Goal: Entertainment & Leisure: Consume media (video, audio)

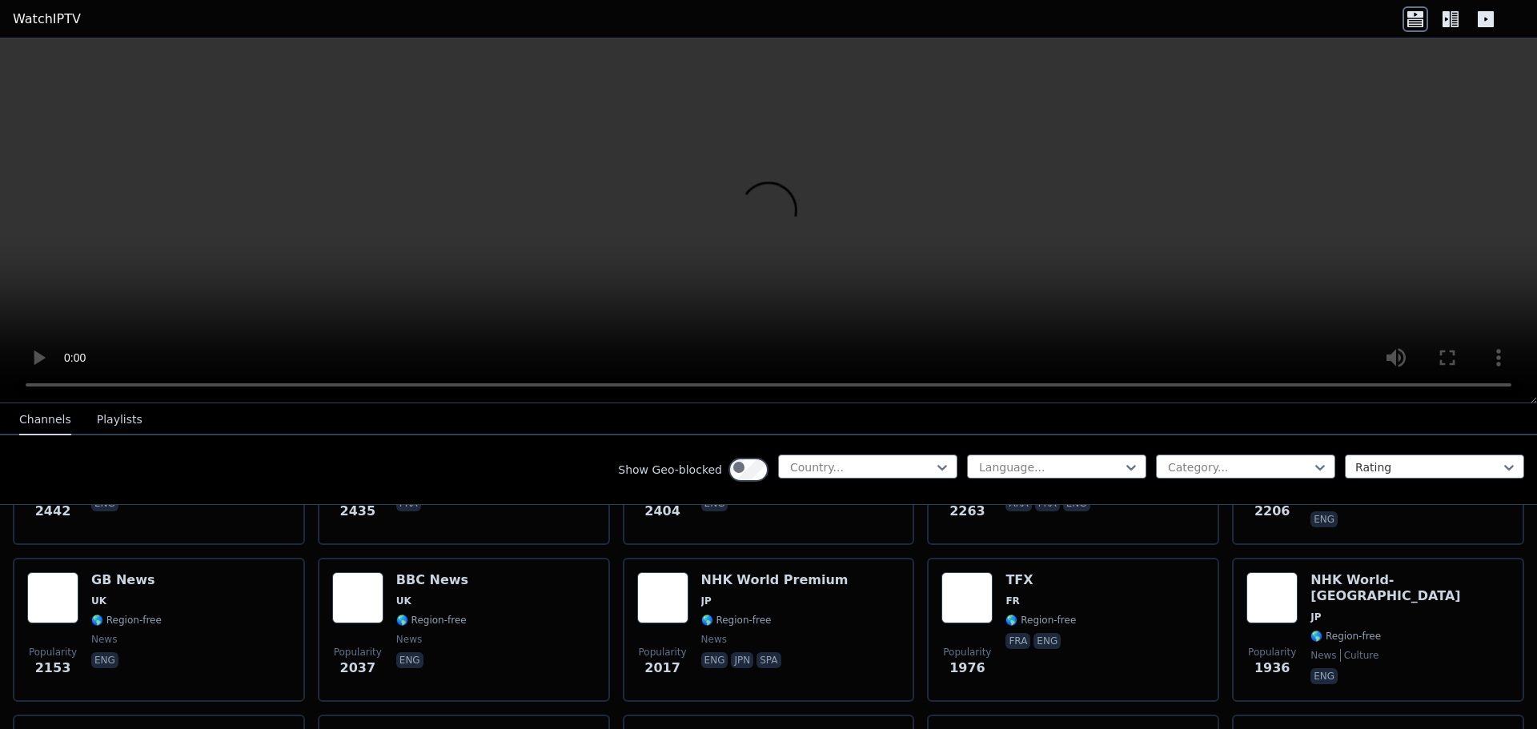
scroll to position [1041, 0]
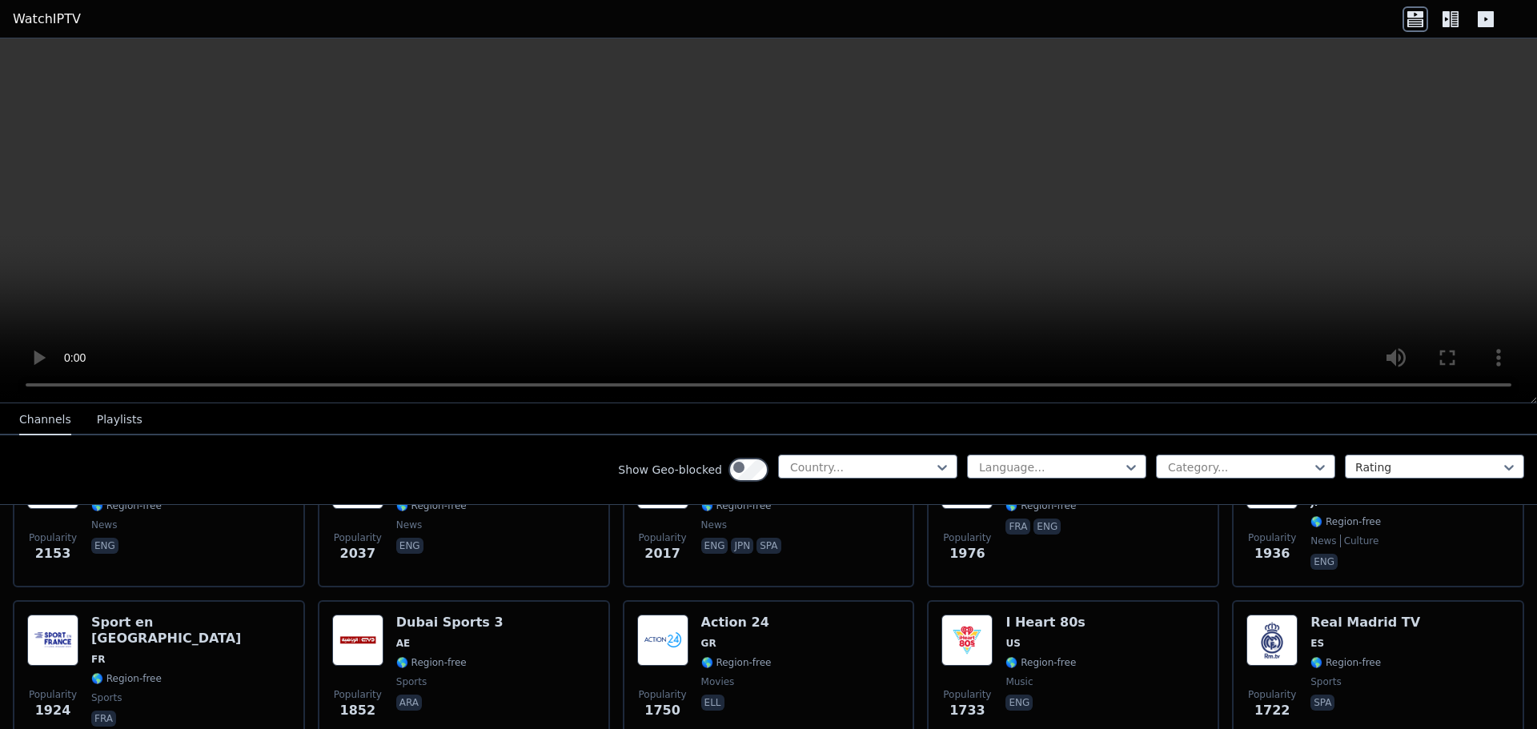
click at [788, 475] on div at bounding box center [861, 467] width 146 height 16
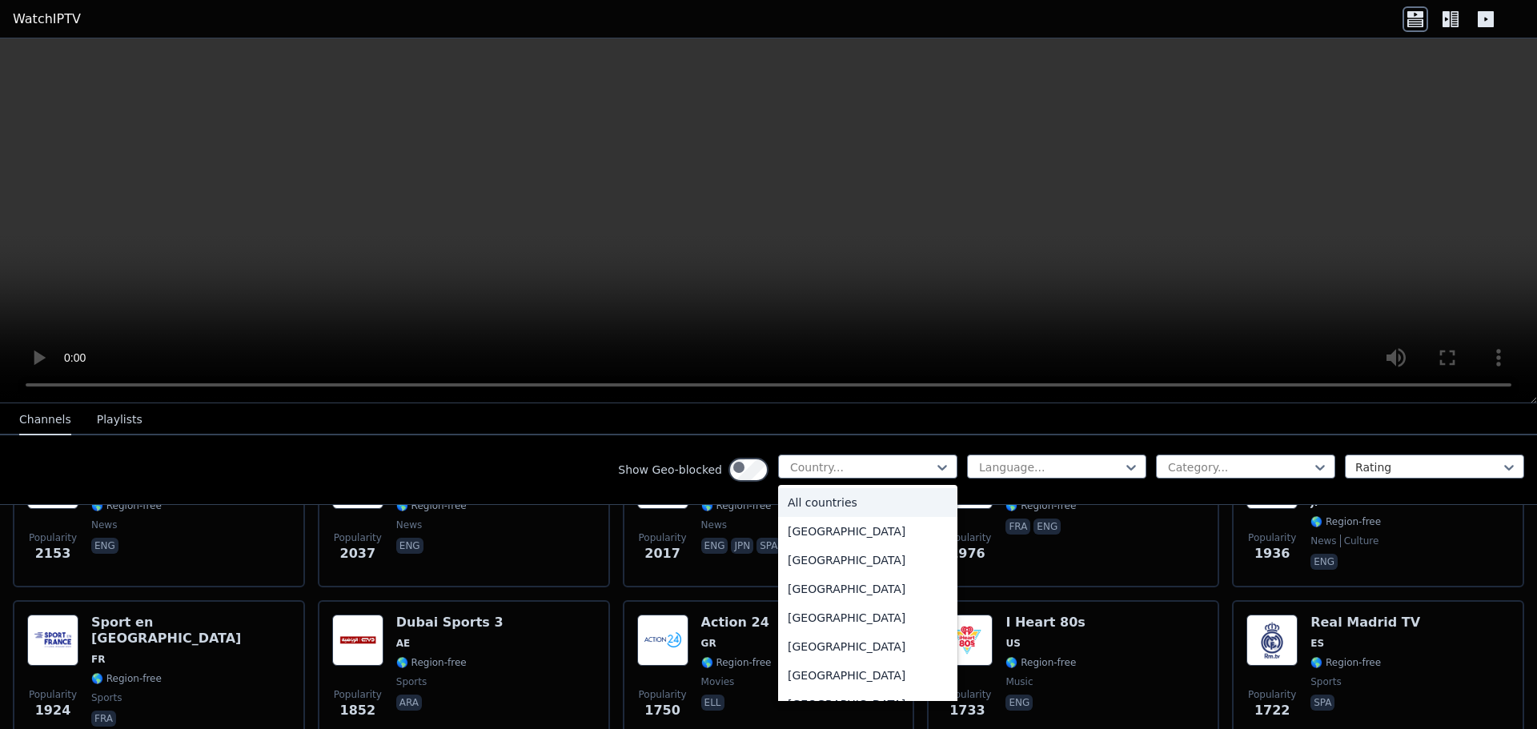
click at [778, 517] on div "All countries" at bounding box center [867, 502] width 179 height 29
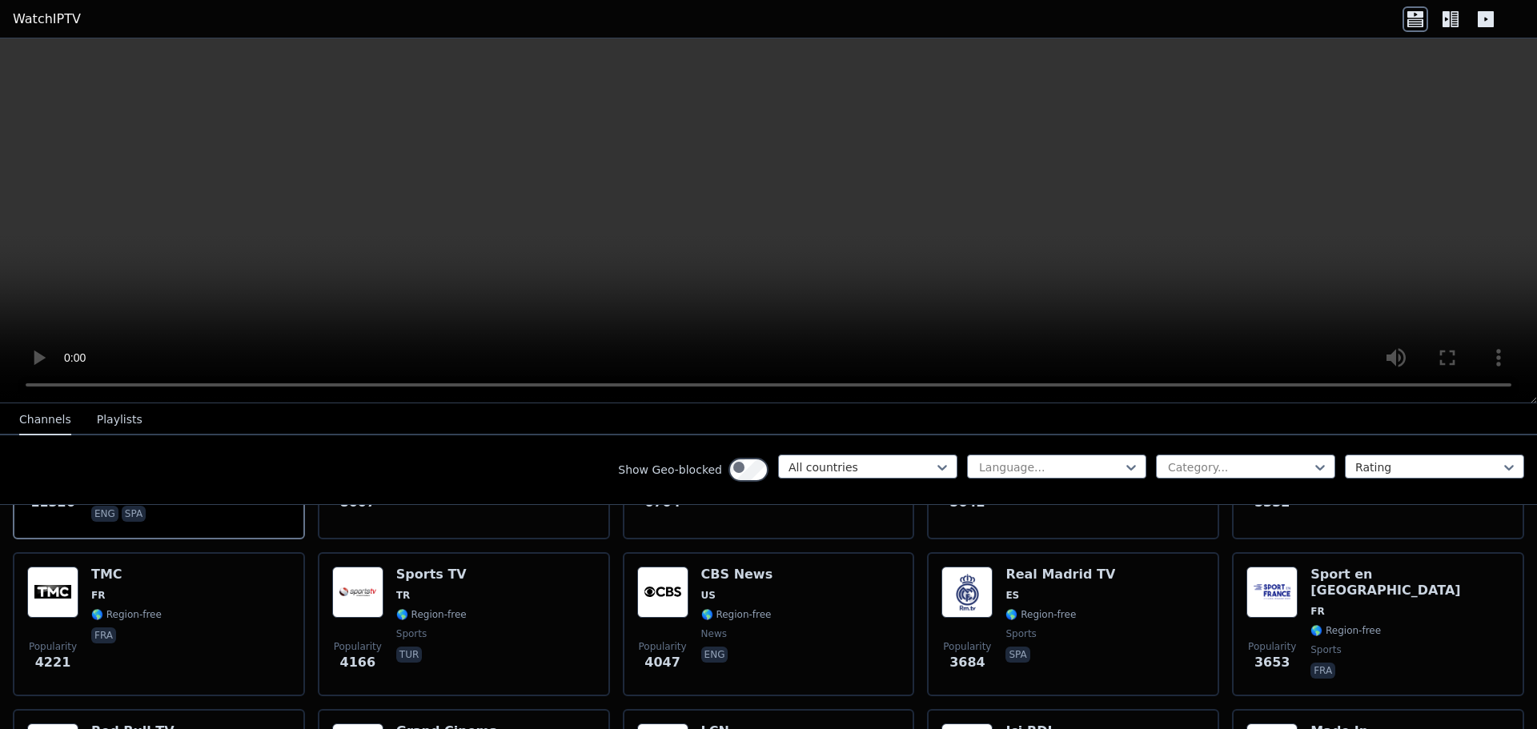
scroll to position [320, 0]
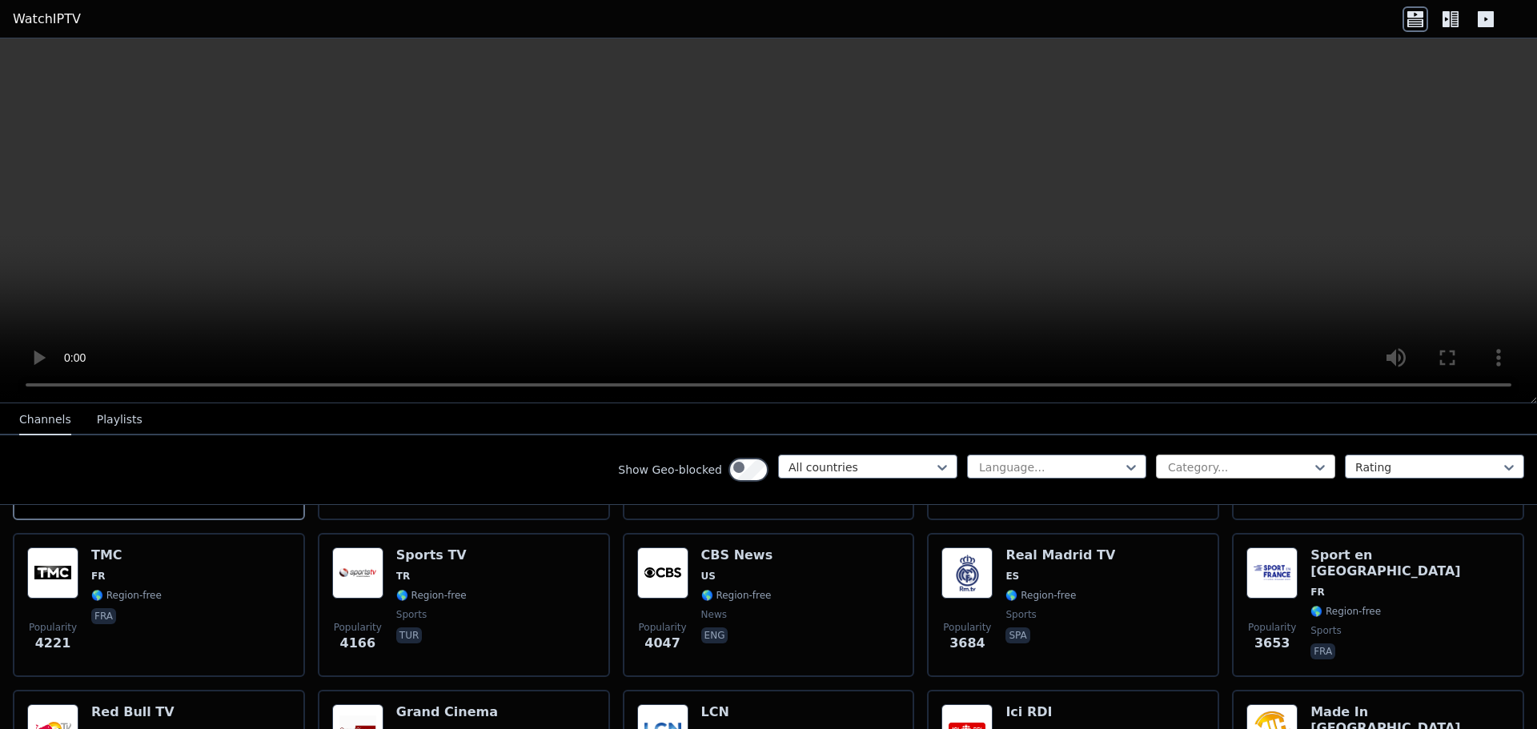
click at [1166, 475] on div at bounding box center [1239, 467] width 146 height 16
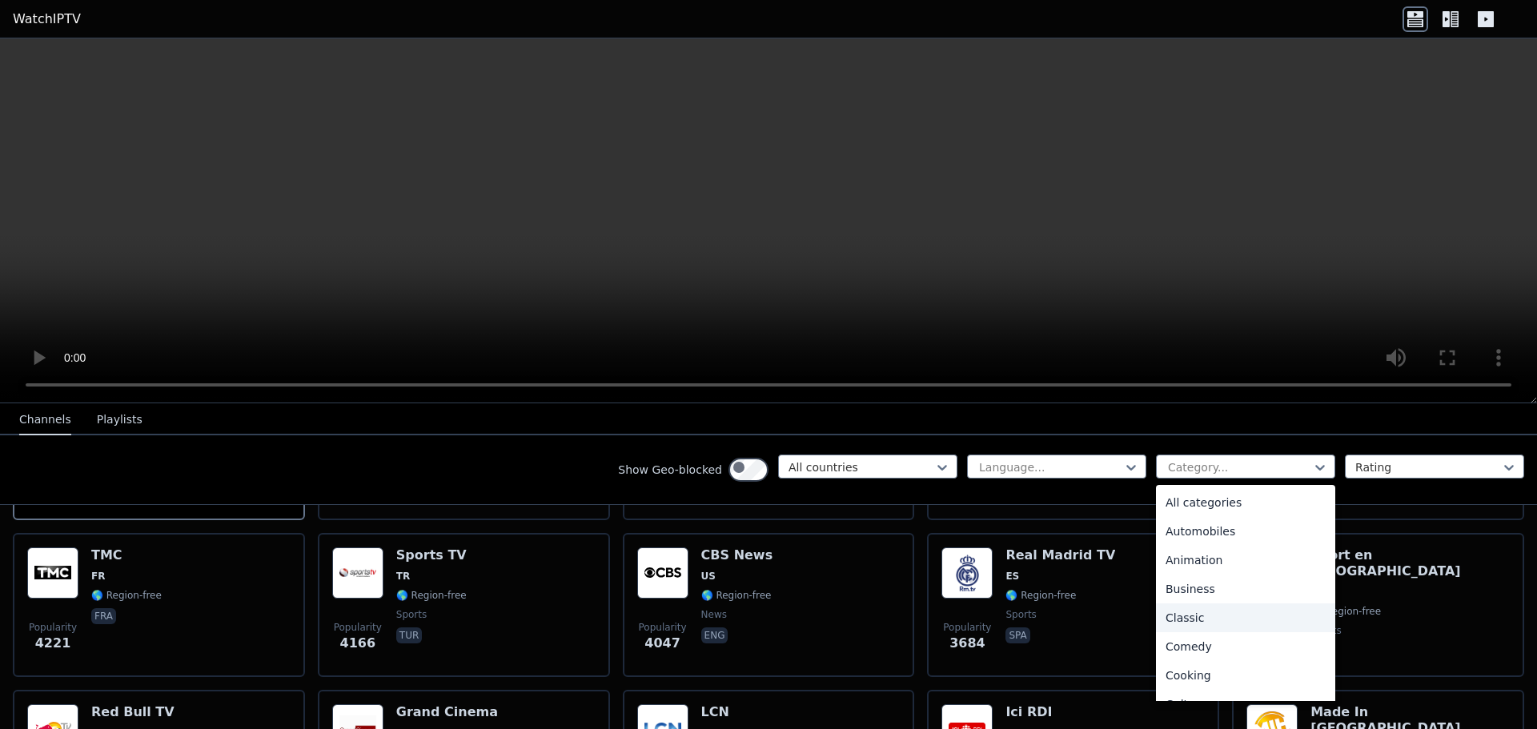
scroll to position [400, 0]
click at [1156, 578] on div "Music" at bounding box center [1245, 563] width 179 height 29
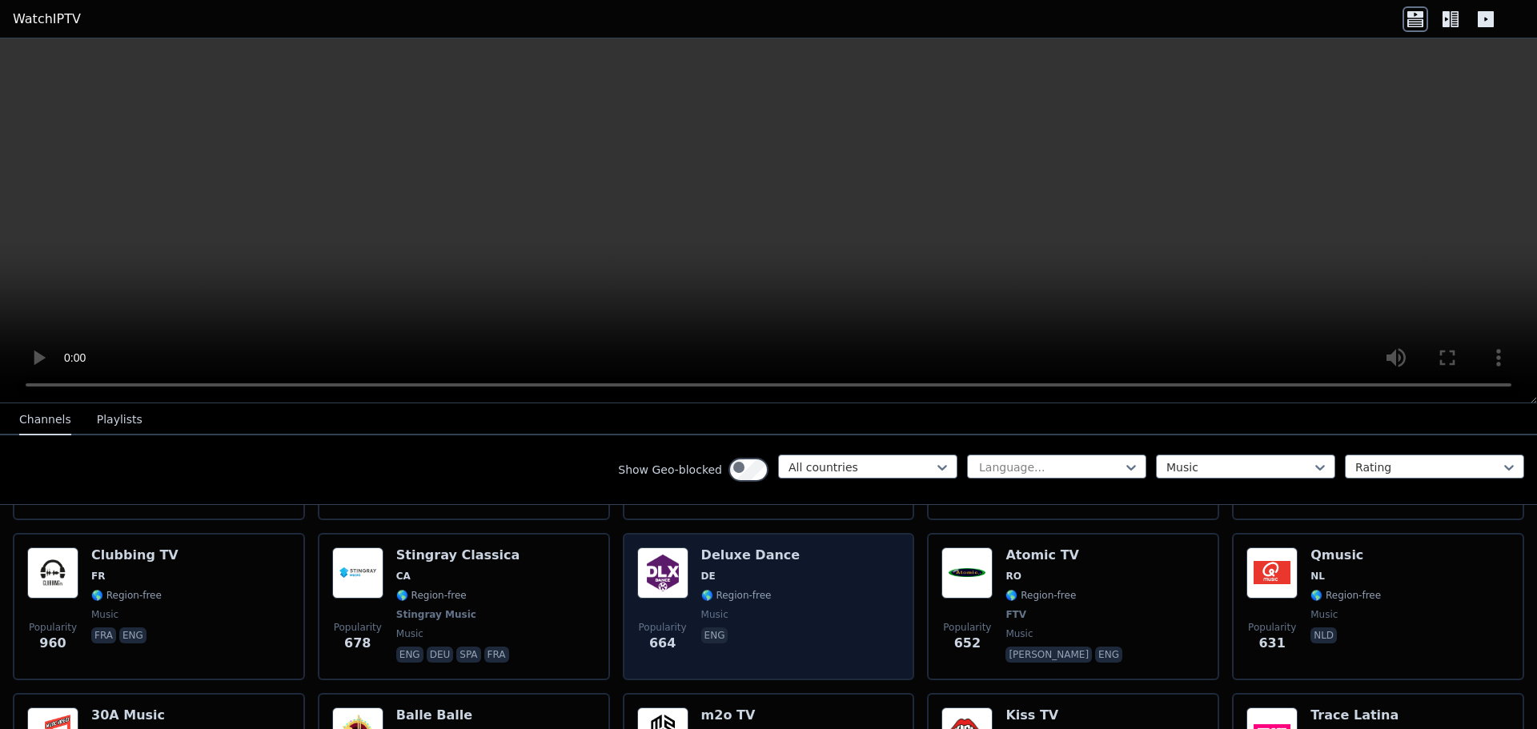
click at [709, 666] on div "Popularity 664 Deluxe Dance DE 🌎 Region-free music eng" at bounding box center [768, 607] width 263 height 118
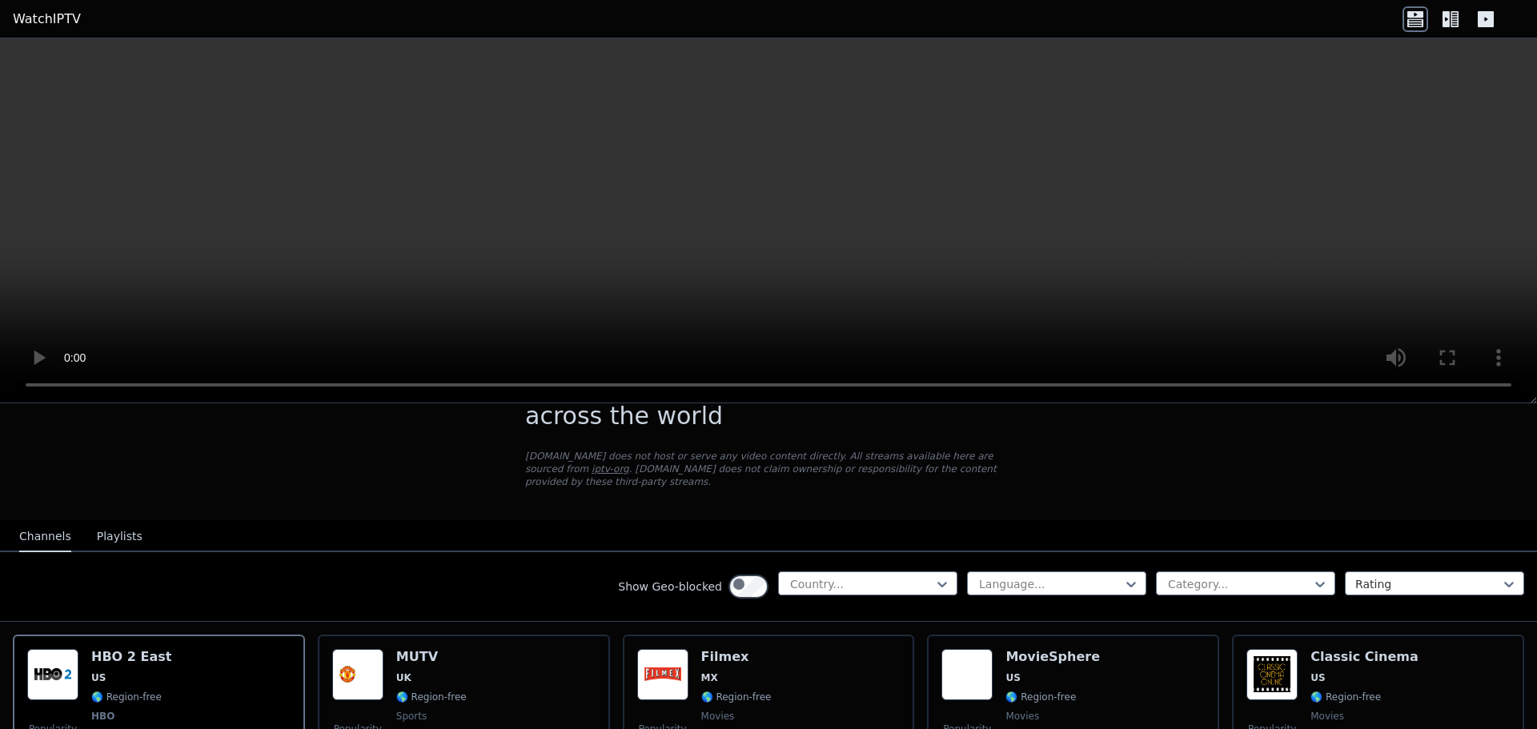
scroll to position [400, 0]
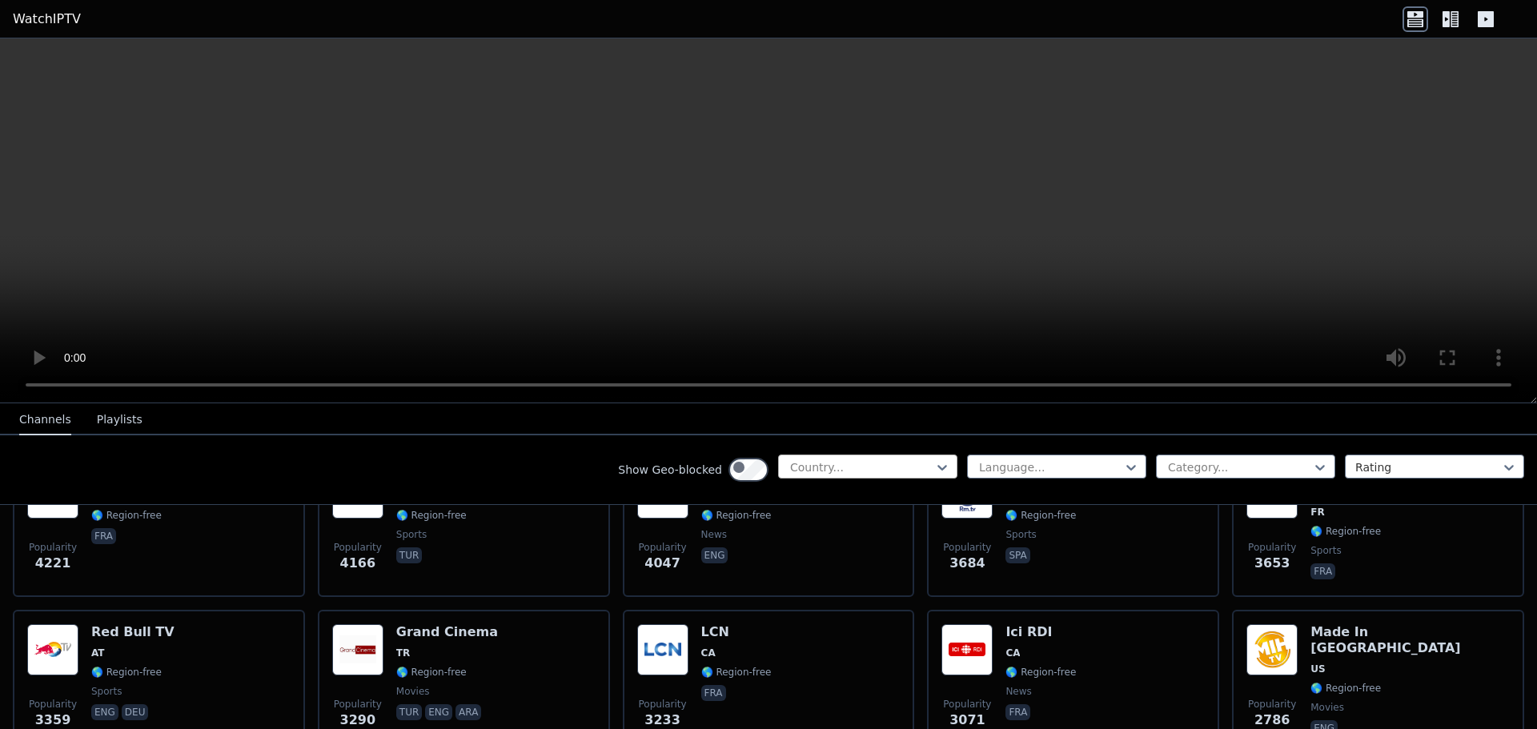
click at [788, 475] on div at bounding box center [861, 467] width 146 height 16
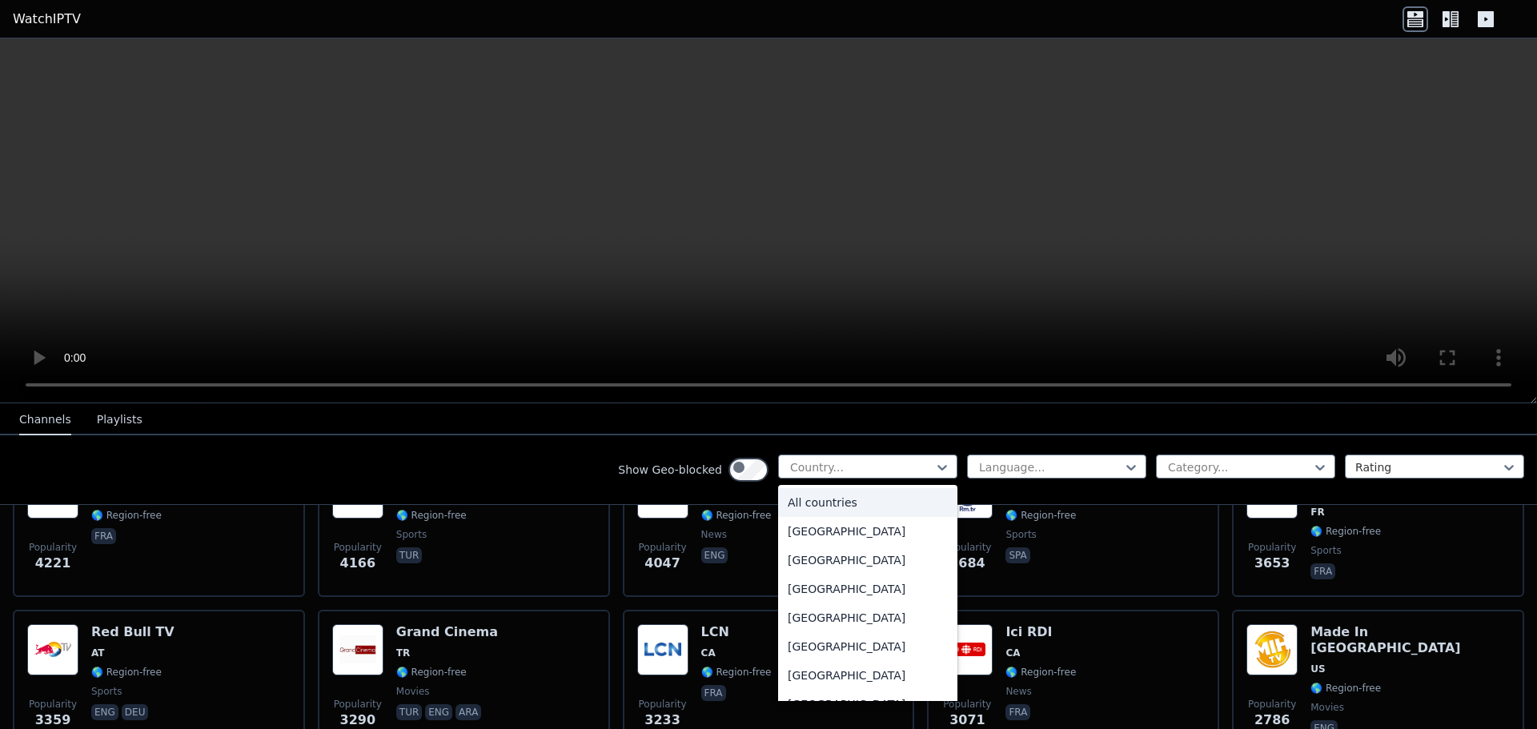
click at [778, 517] on div "All countries" at bounding box center [867, 502] width 179 height 29
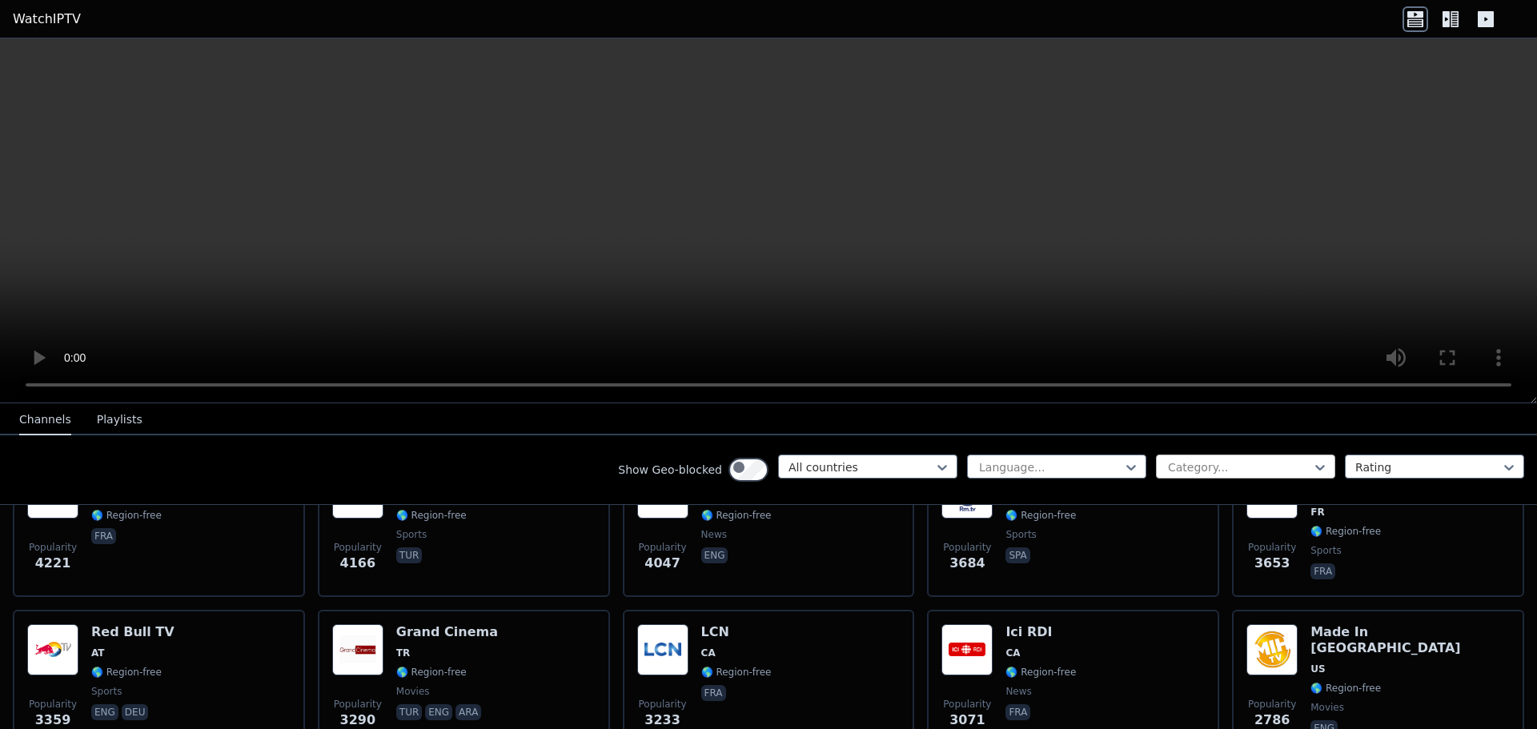
click at [1166, 475] on div at bounding box center [1239, 467] width 146 height 16
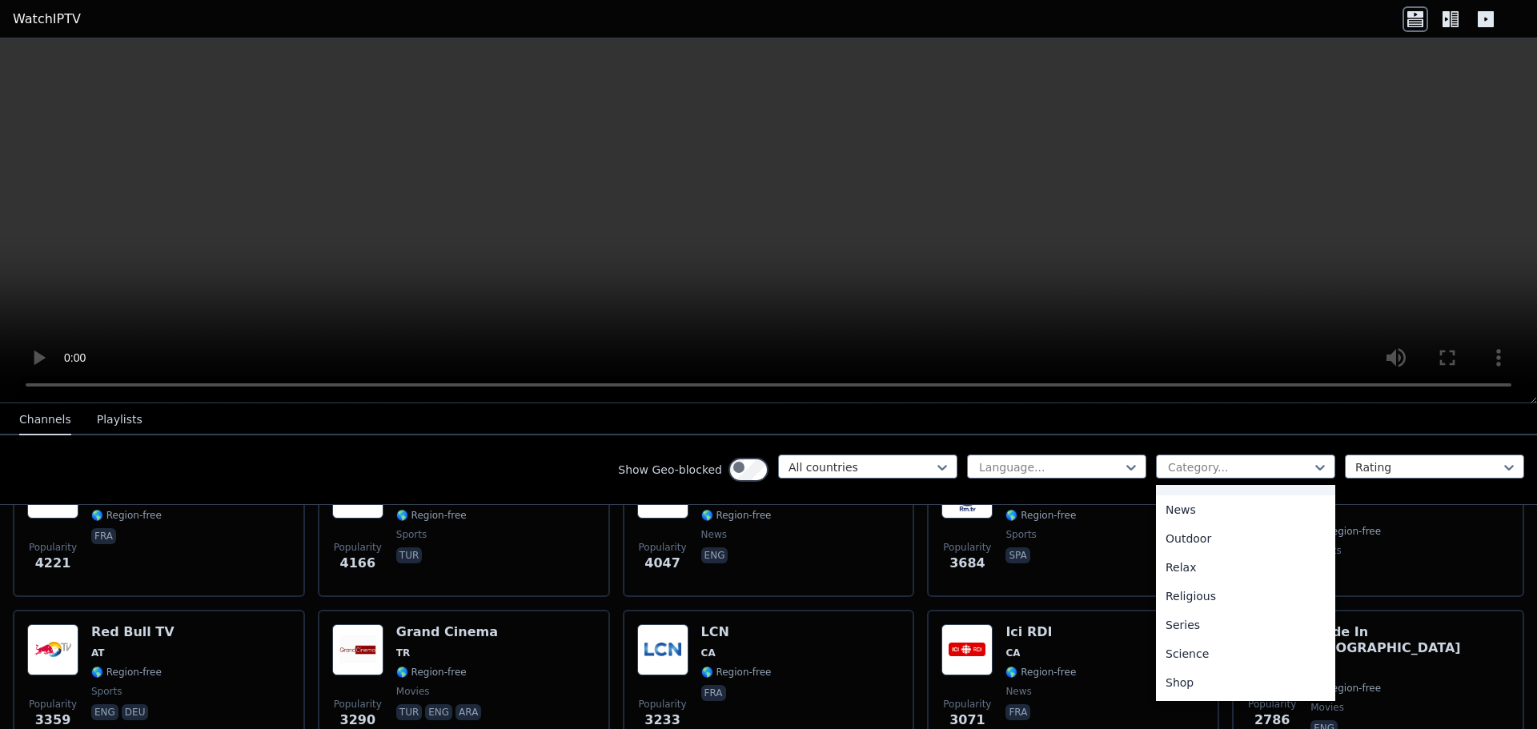
scroll to position [436, 0]
click at [1156, 542] on div "Music" at bounding box center [1245, 527] width 179 height 29
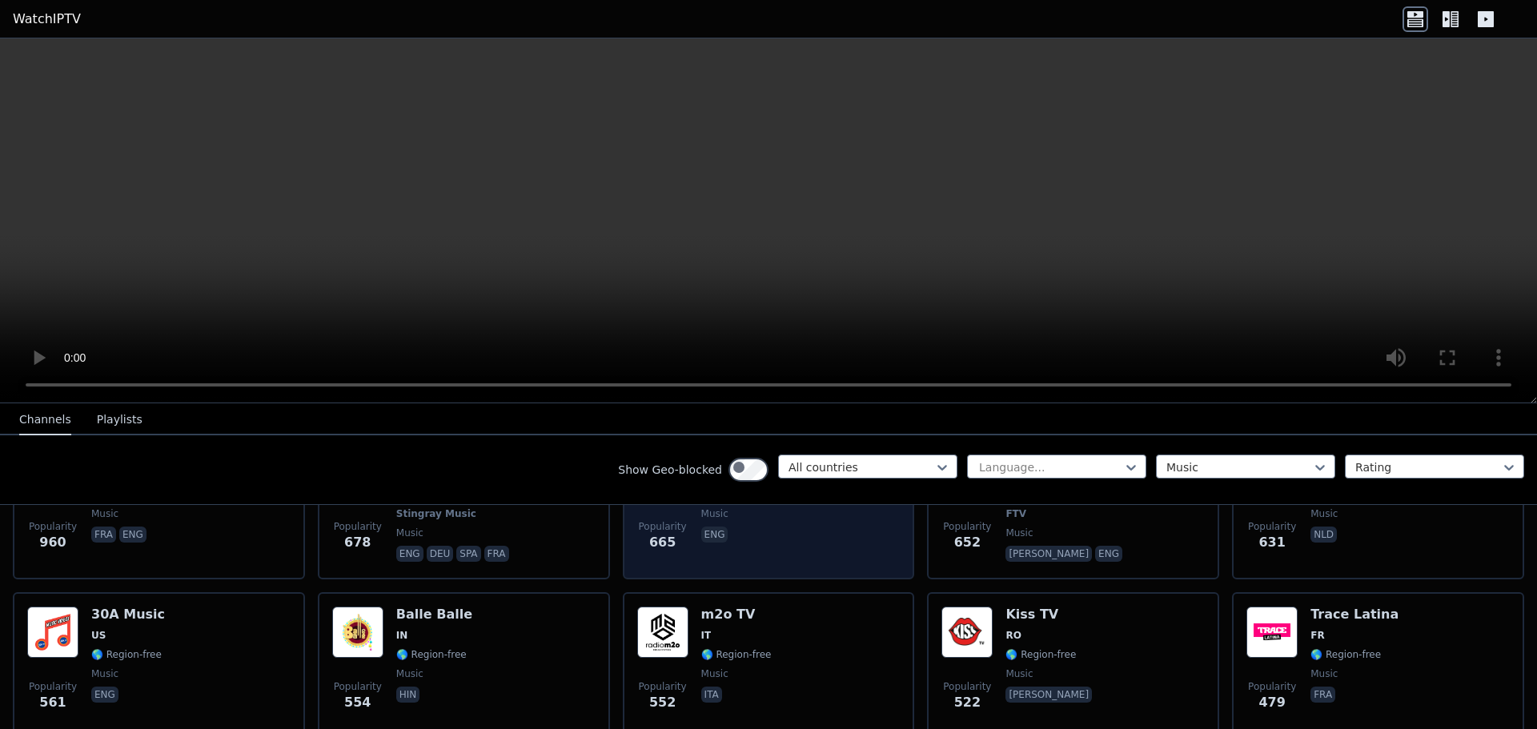
scroll to position [400, 0]
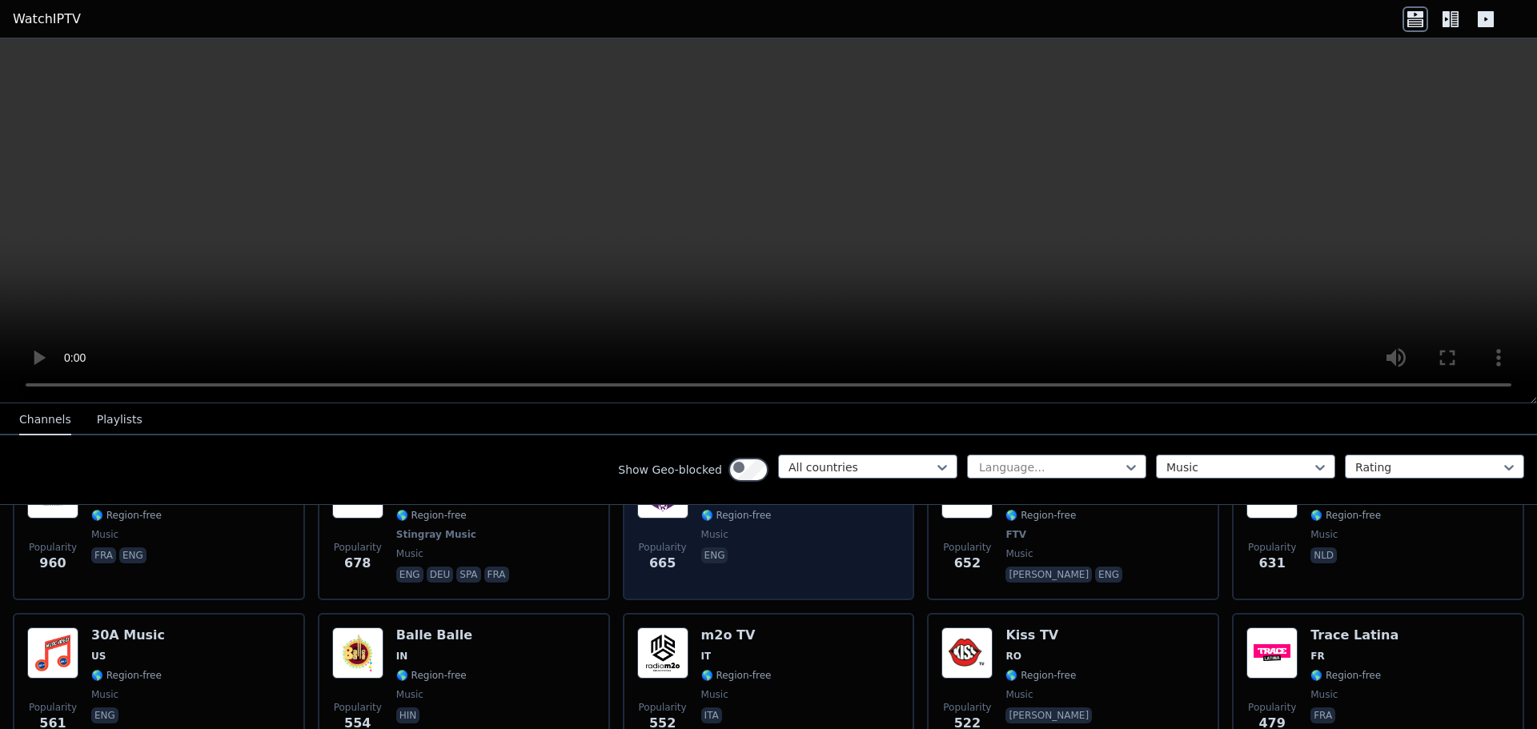
click at [688, 519] on img at bounding box center [662, 492] width 51 height 51
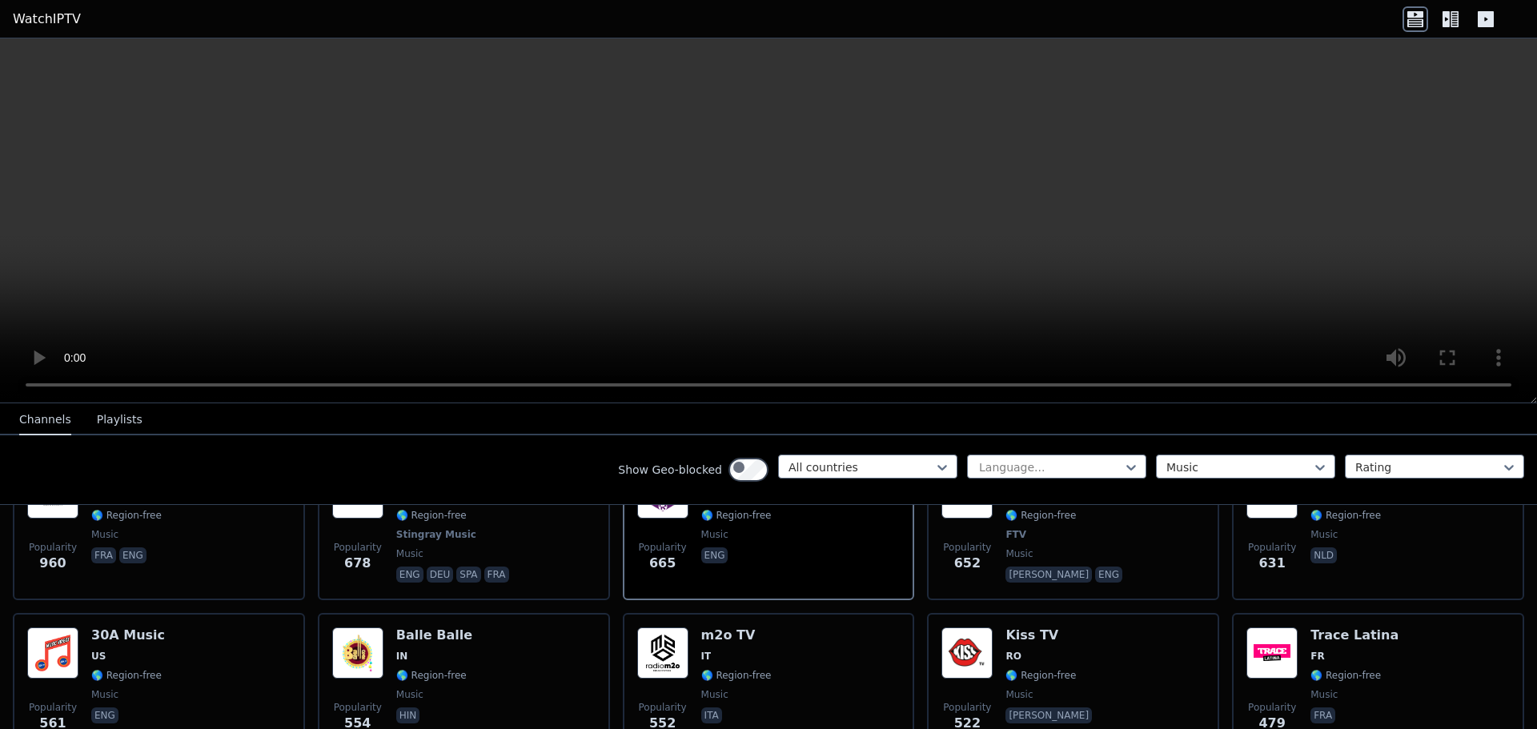
click at [90, 728] on span "<" at bounding box center [85, 738] width 10 height 15
click at [182, 728] on span ">" at bounding box center [176, 738] width 10 height 15
drag, startPoint x: 705, startPoint y: 116, endPoint x: 1366, endPoint y: 87, distance: 661.8
click at [1383, 79] on video at bounding box center [768, 220] width 1537 height 365
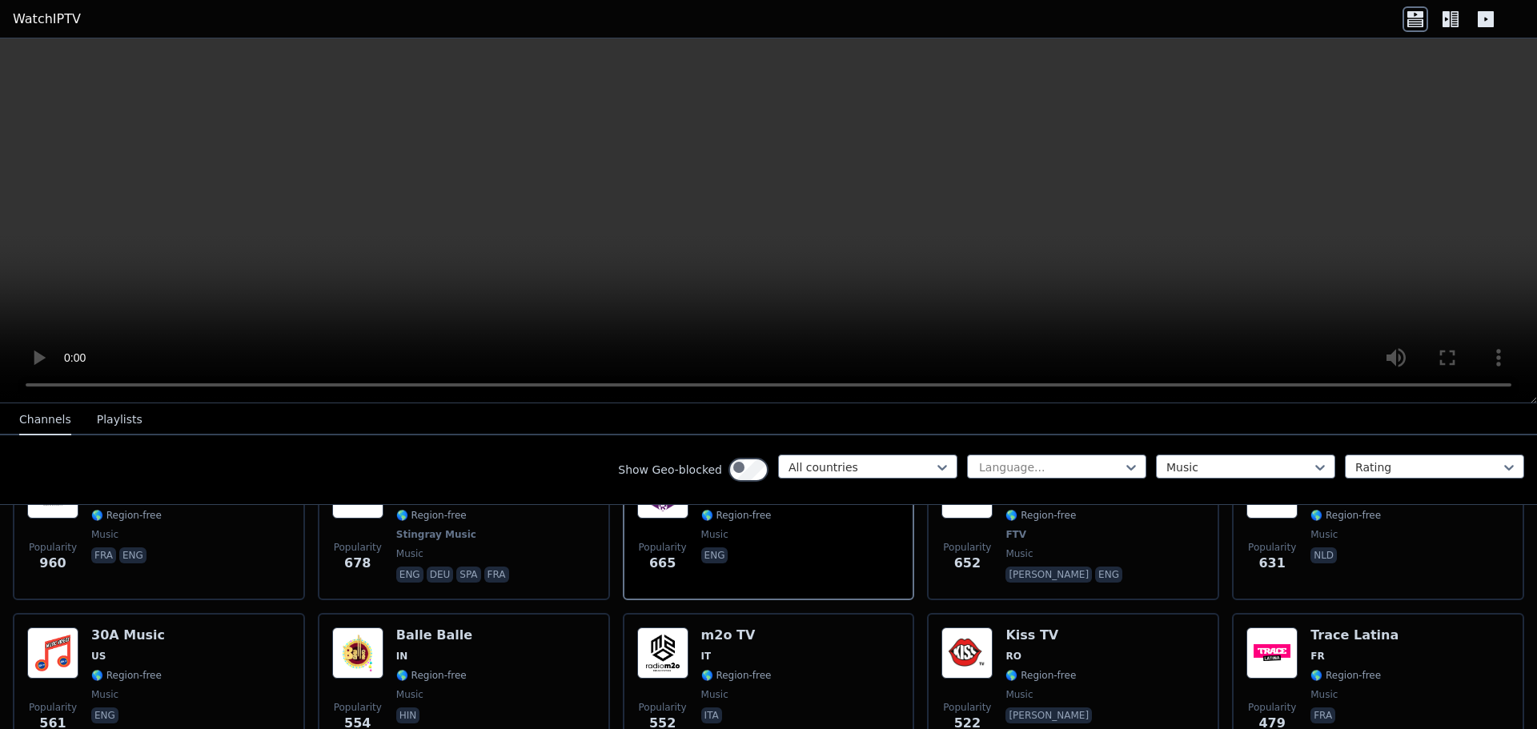
click at [1017, 82] on video at bounding box center [768, 220] width 1537 height 365
click at [186, 728] on span "X" at bounding box center [181, 738] width 9 height 15
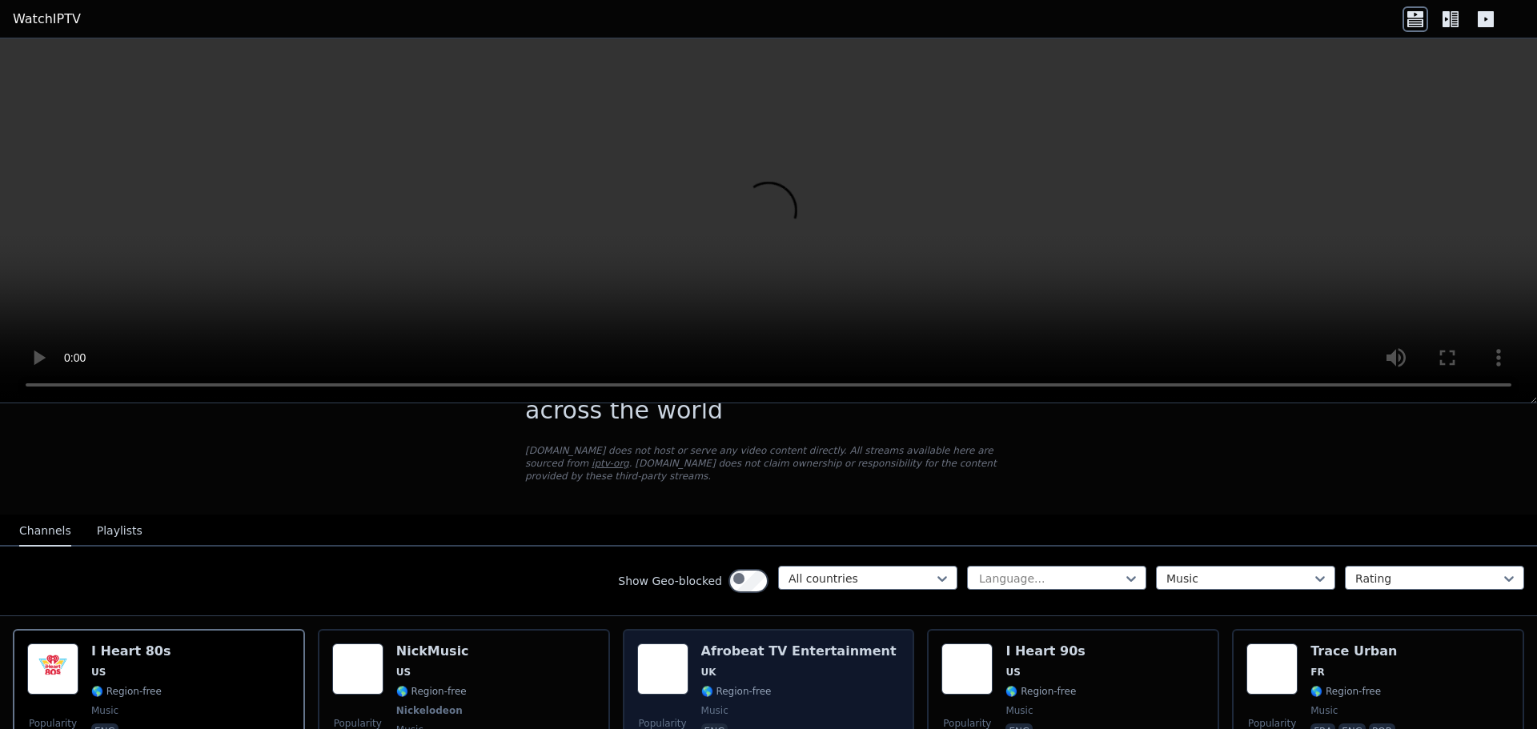
scroll to position [320, 0]
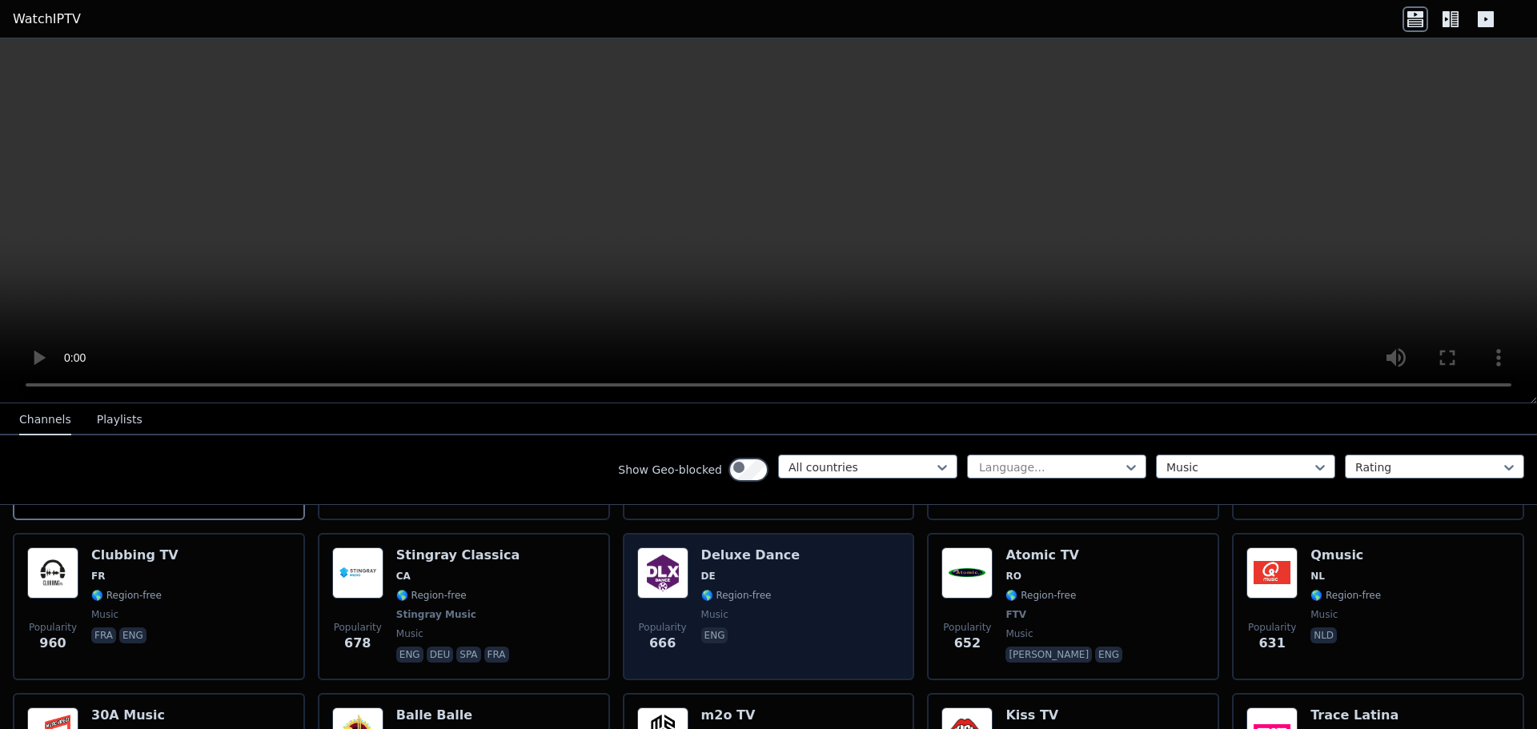
click at [726, 564] on h6 "Deluxe Dance" at bounding box center [750, 556] width 99 height 16
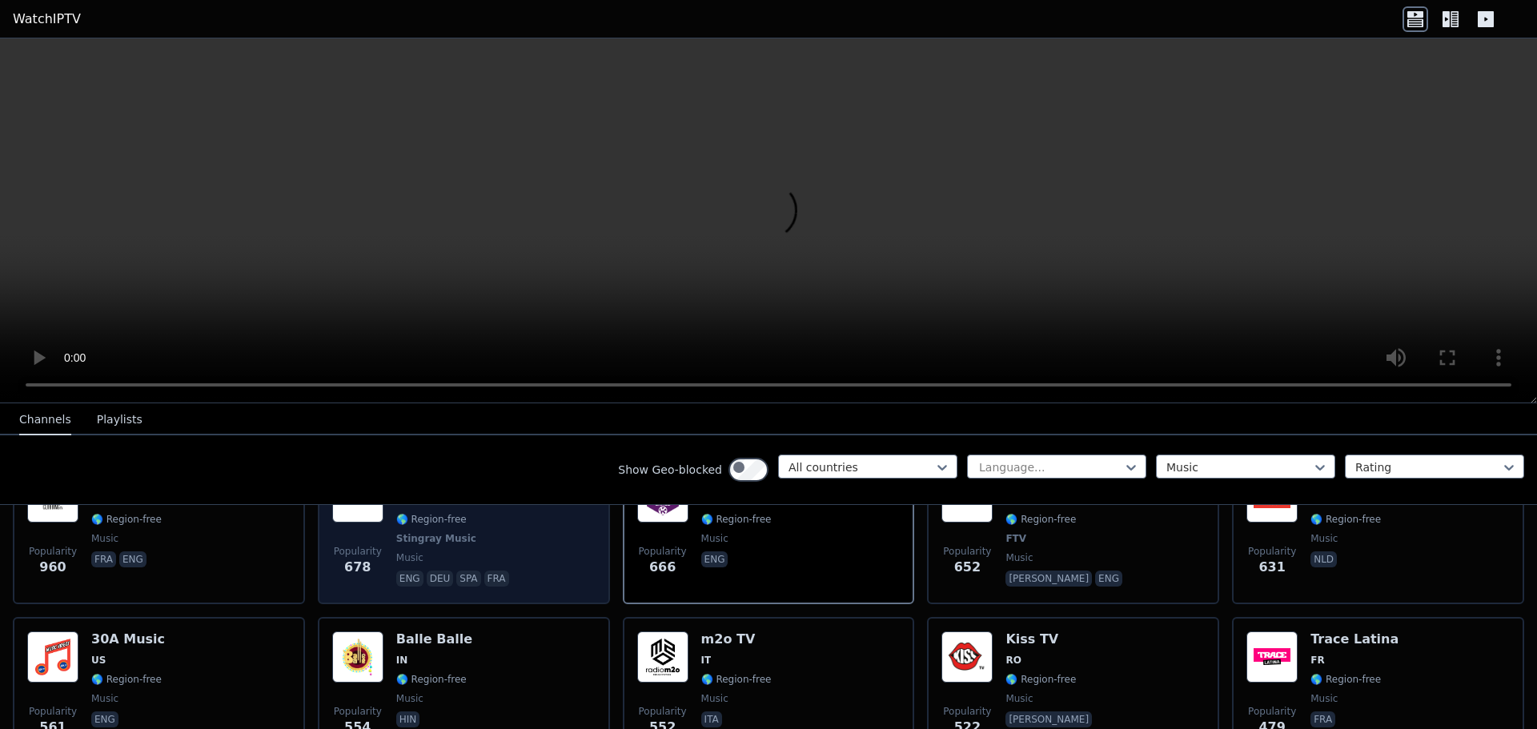
scroll to position [400, 0]
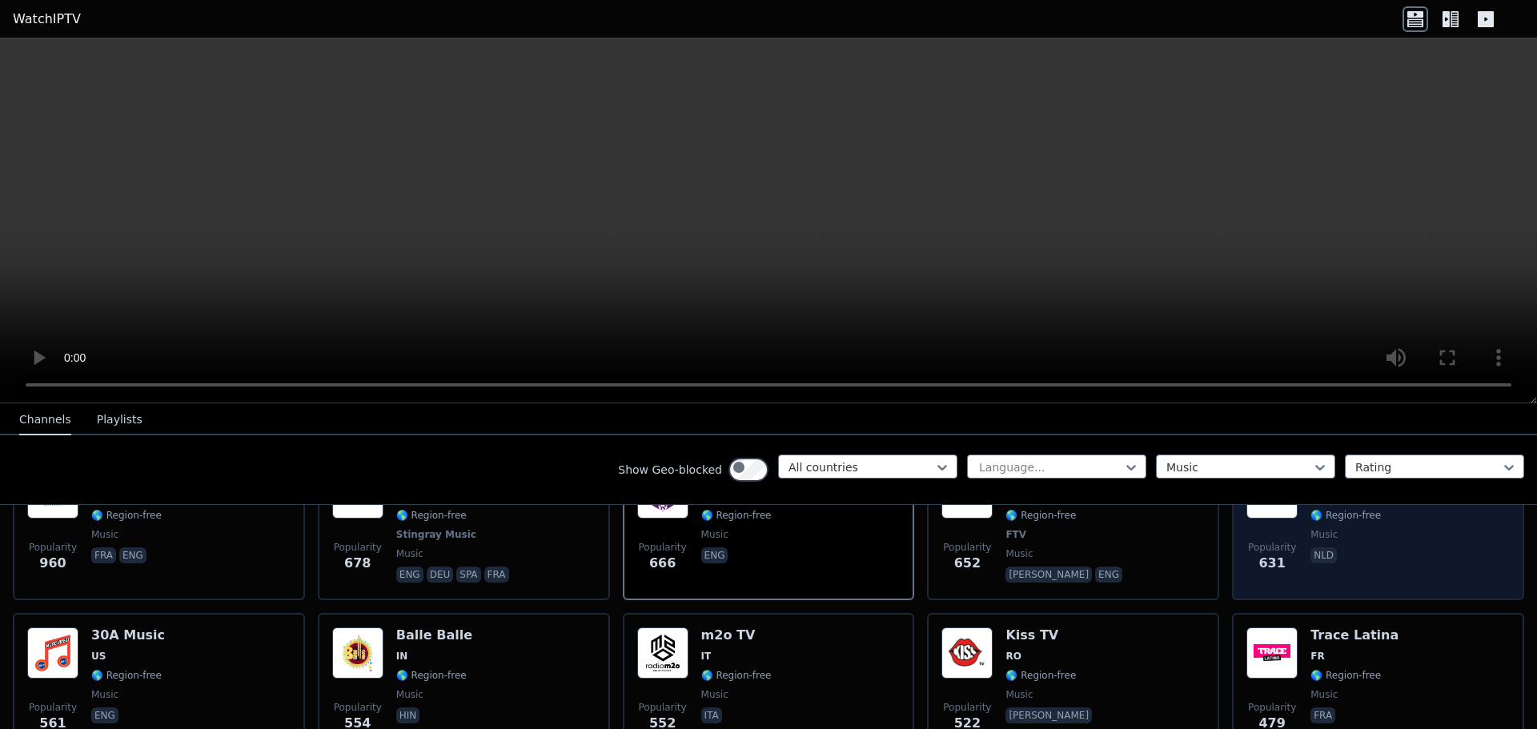
click at [1283, 519] on img at bounding box center [1271, 492] width 51 height 51
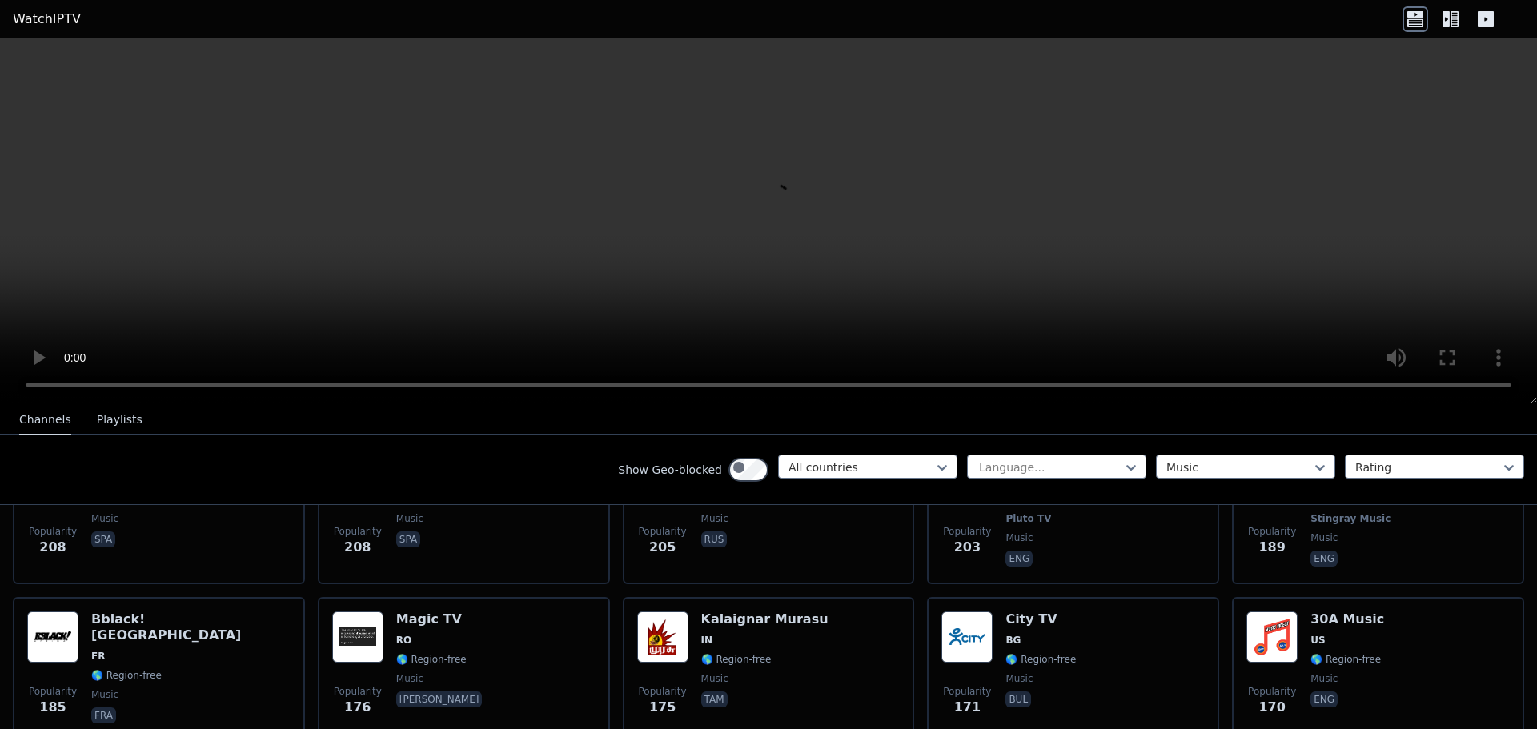
scroll to position [1361, 0]
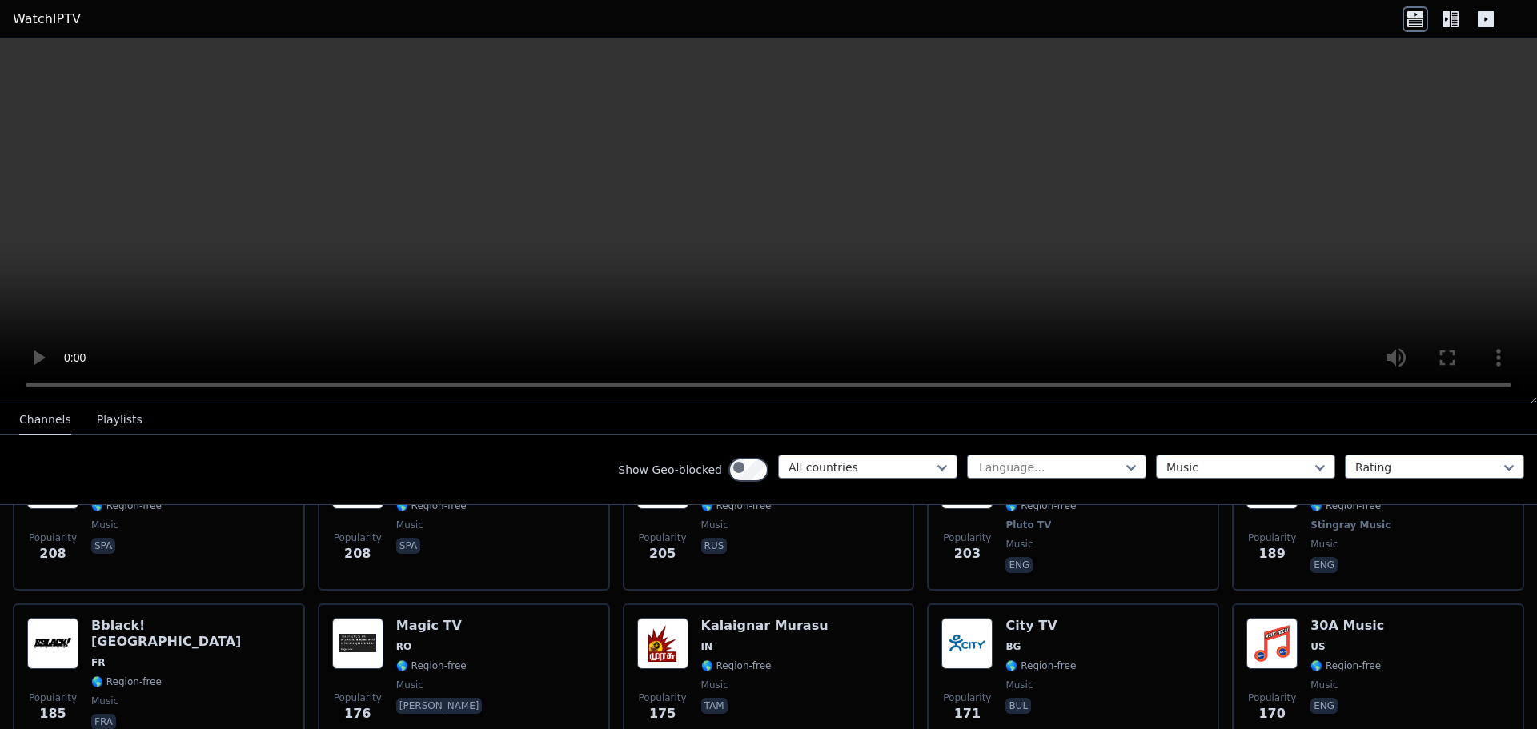
click at [756, 317] on h6 "Deluxe Flashback" at bounding box center [764, 309] width 126 height 16
click at [1330, 317] on h6 "70-80 TV" at bounding box center [1345, 309] width 70 height 16
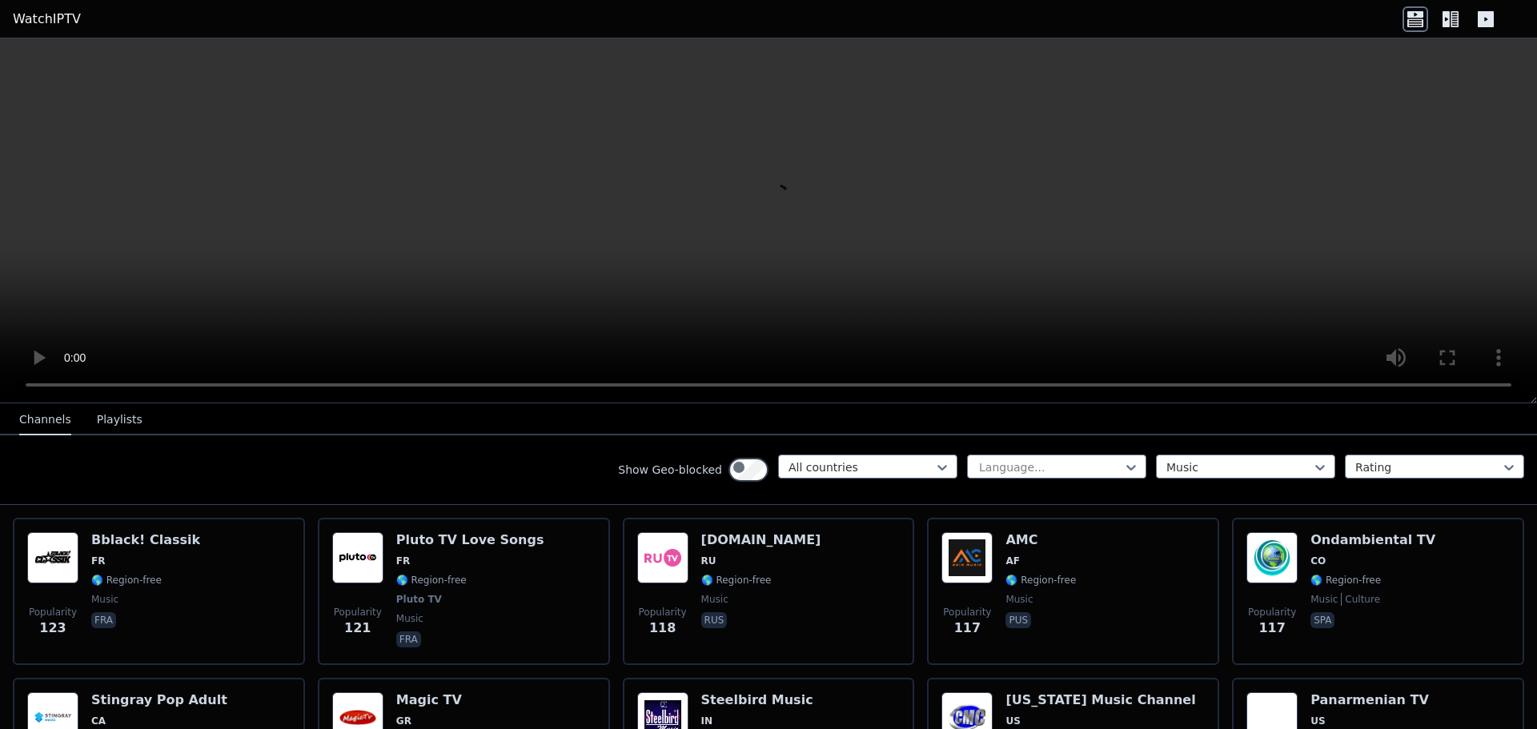
scroll to position [2401, 0]
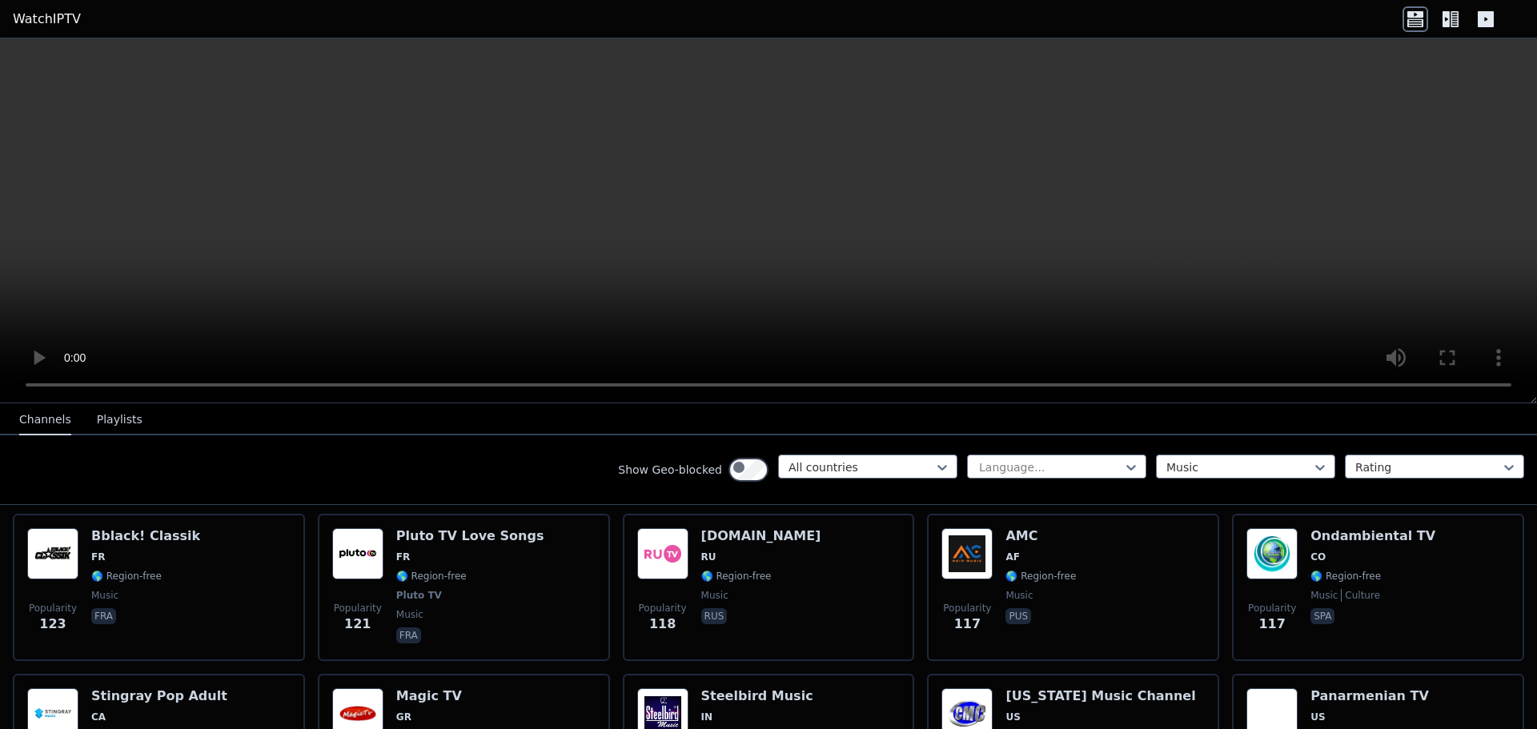
click at [166, 67] on h6 "Stingray Greatest Hits" at bounding box center [172, 59] width 162 height 16
click at [740, 67] on h6 "Deluxe Rap" at bounding box center [742, 59] width 82 height 16
click at [1046, 67] on h6 "Vevo 2K" at bounding box center [1040, 59] width 70 height 16
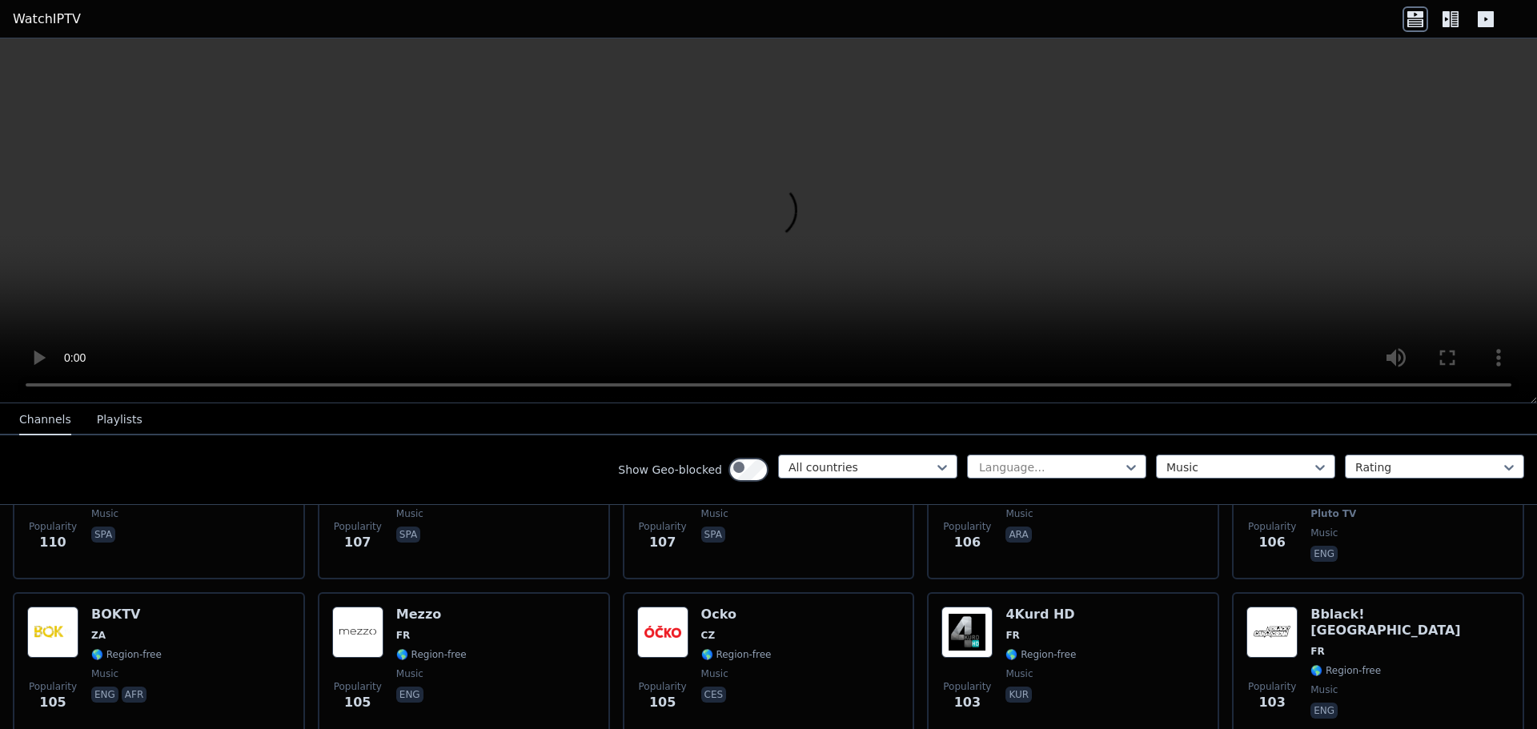
scroll to position [2802, 0]
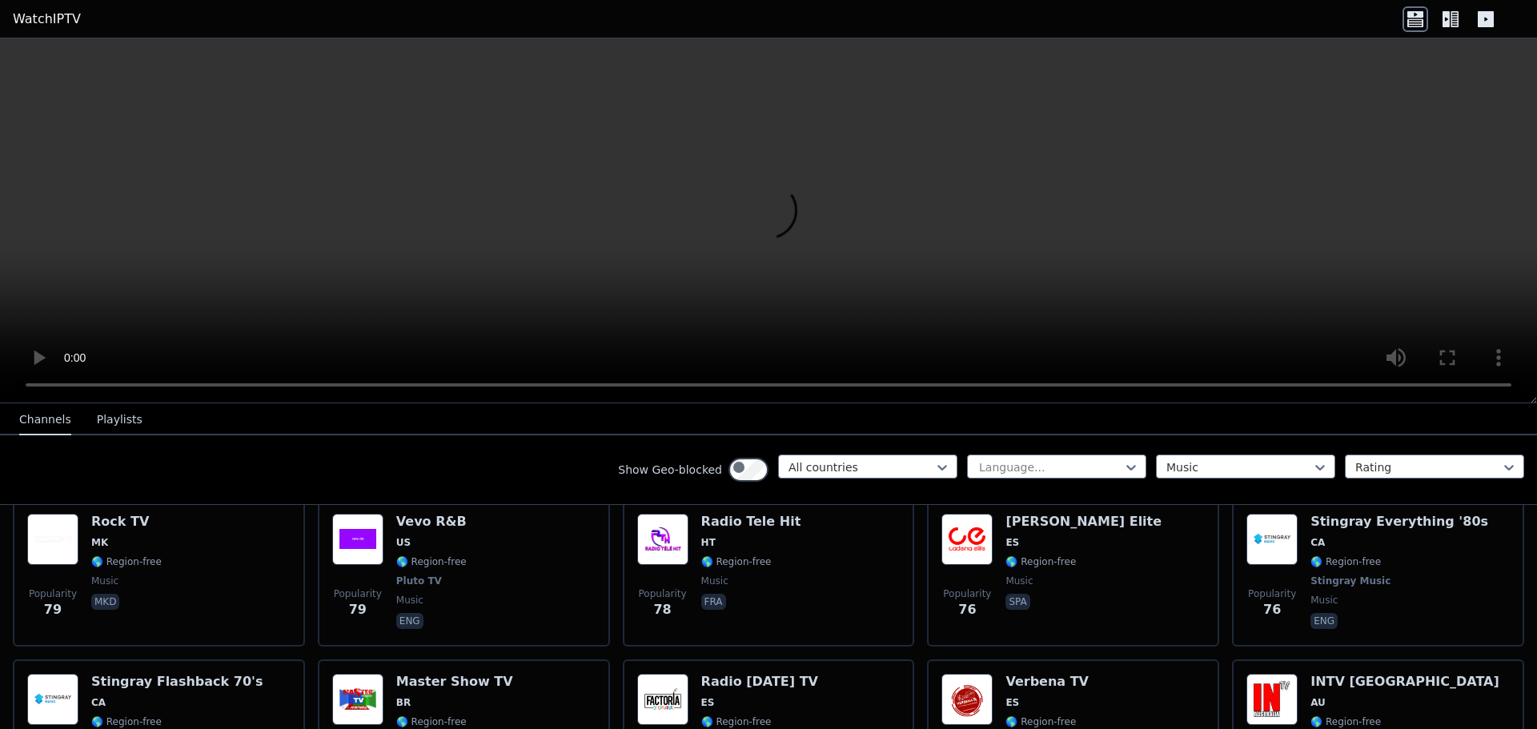
scroll to position [4323, 0]
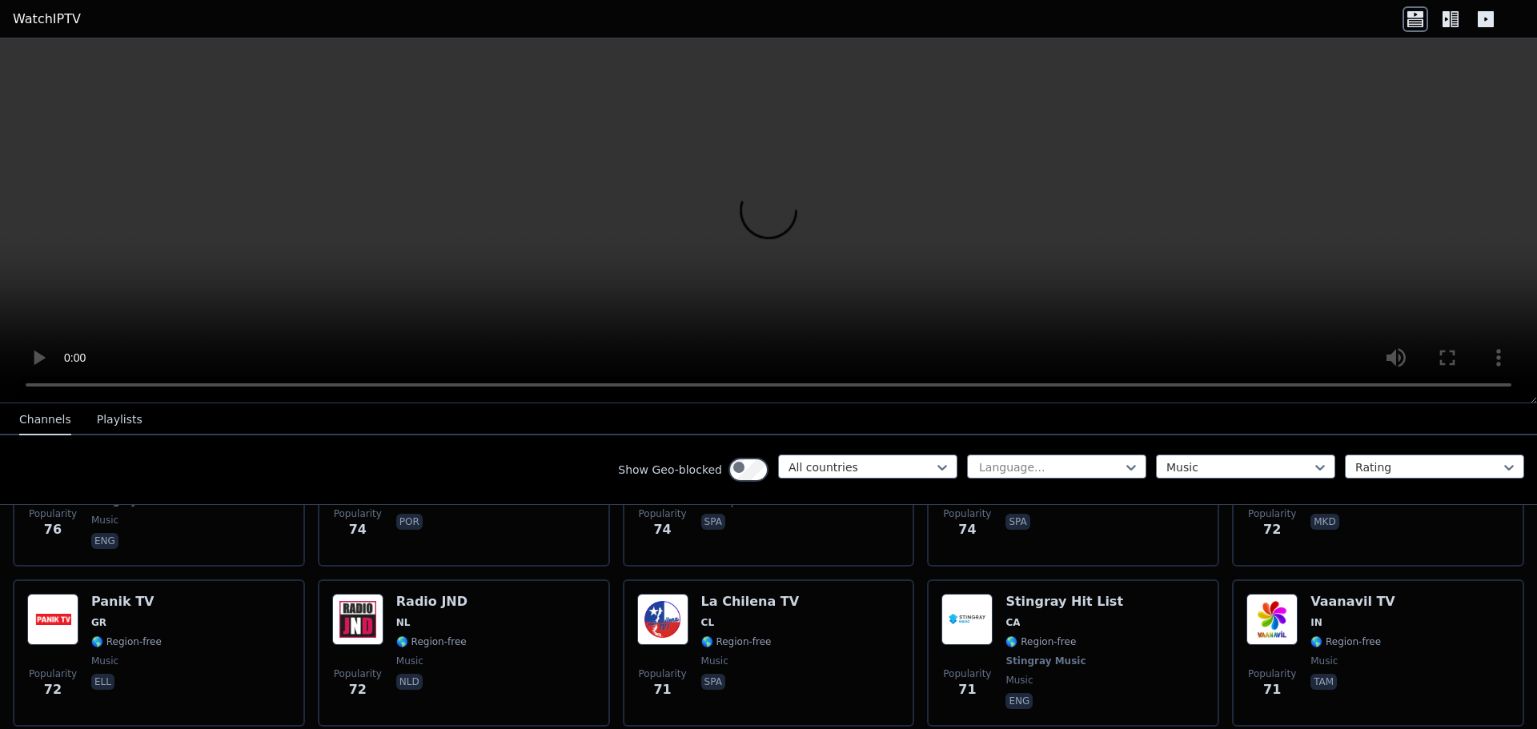
scroll to position [4563, 0]
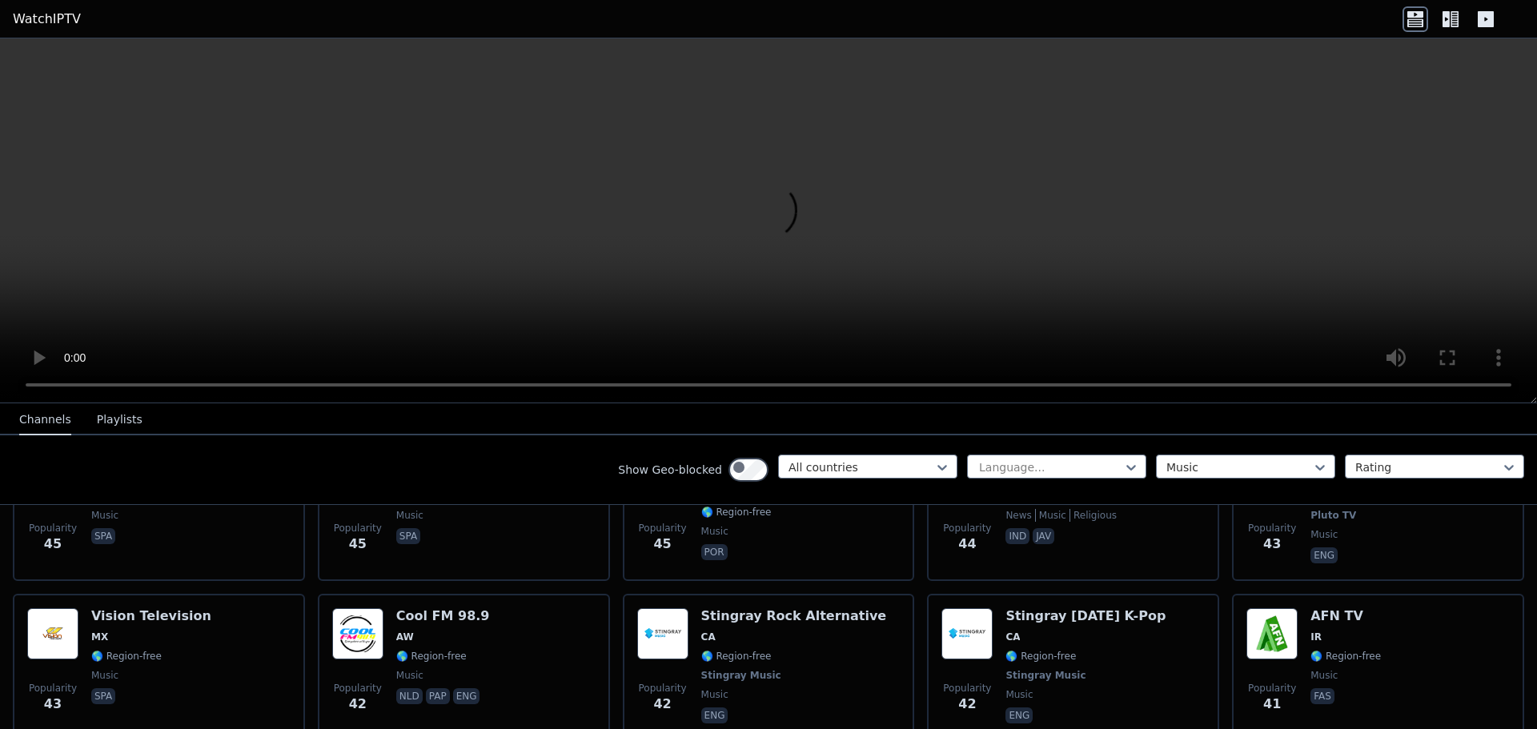
scroll to position [6564, 0]
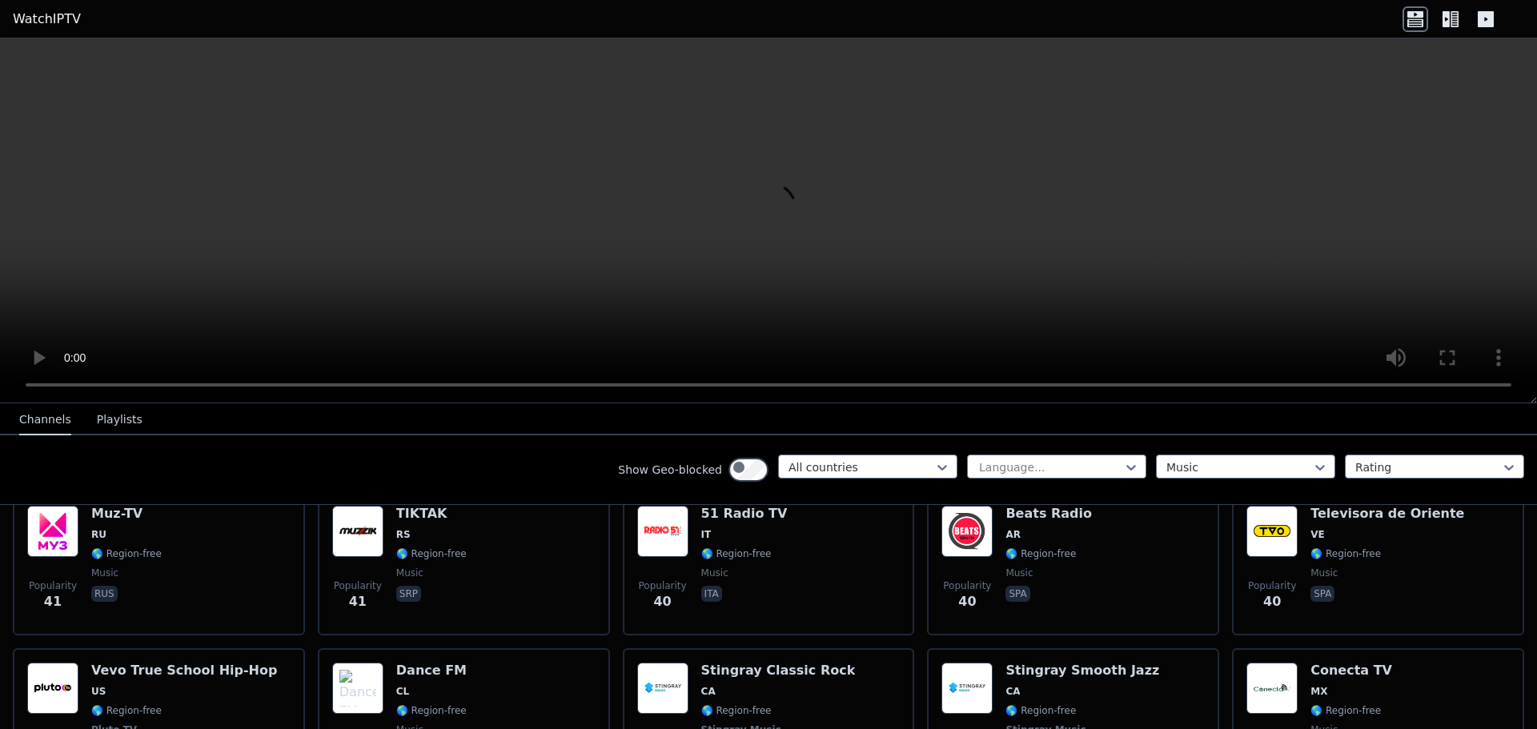
scroll to position [6884, 0]
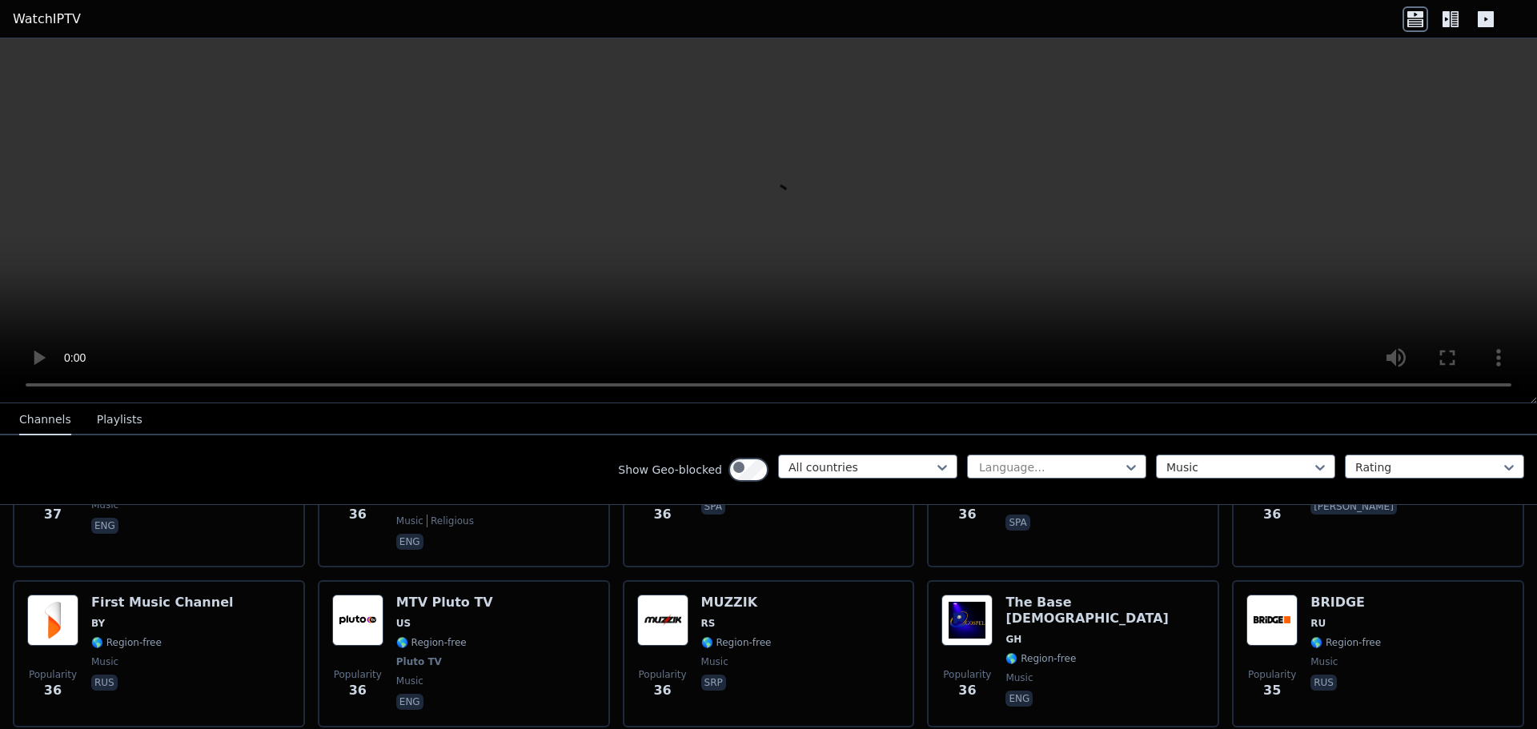
scroll to position [7605, 0]
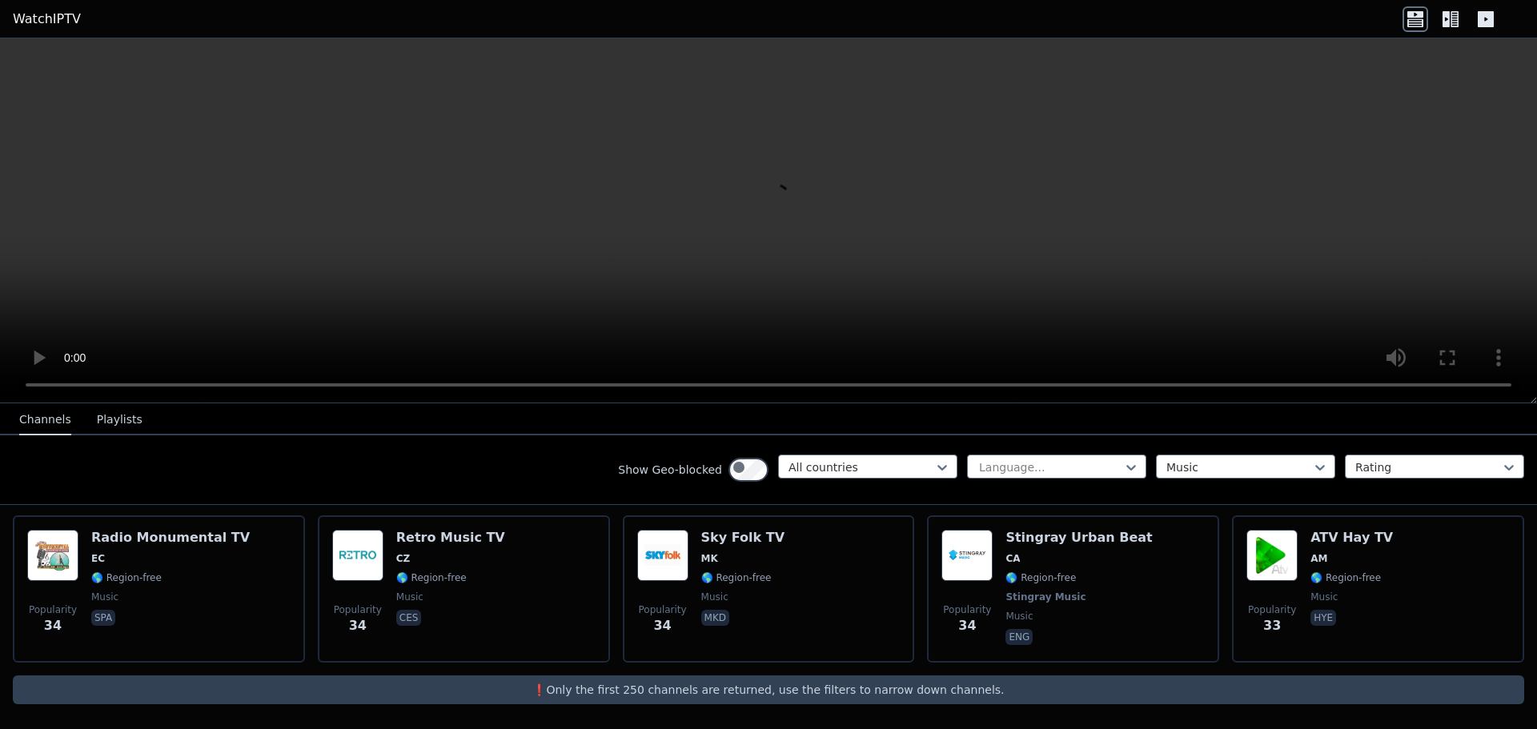
scroll to position [10124, 0]
click at [1166, 475] on div at bounding box center [1239, 467] width 146 height 16
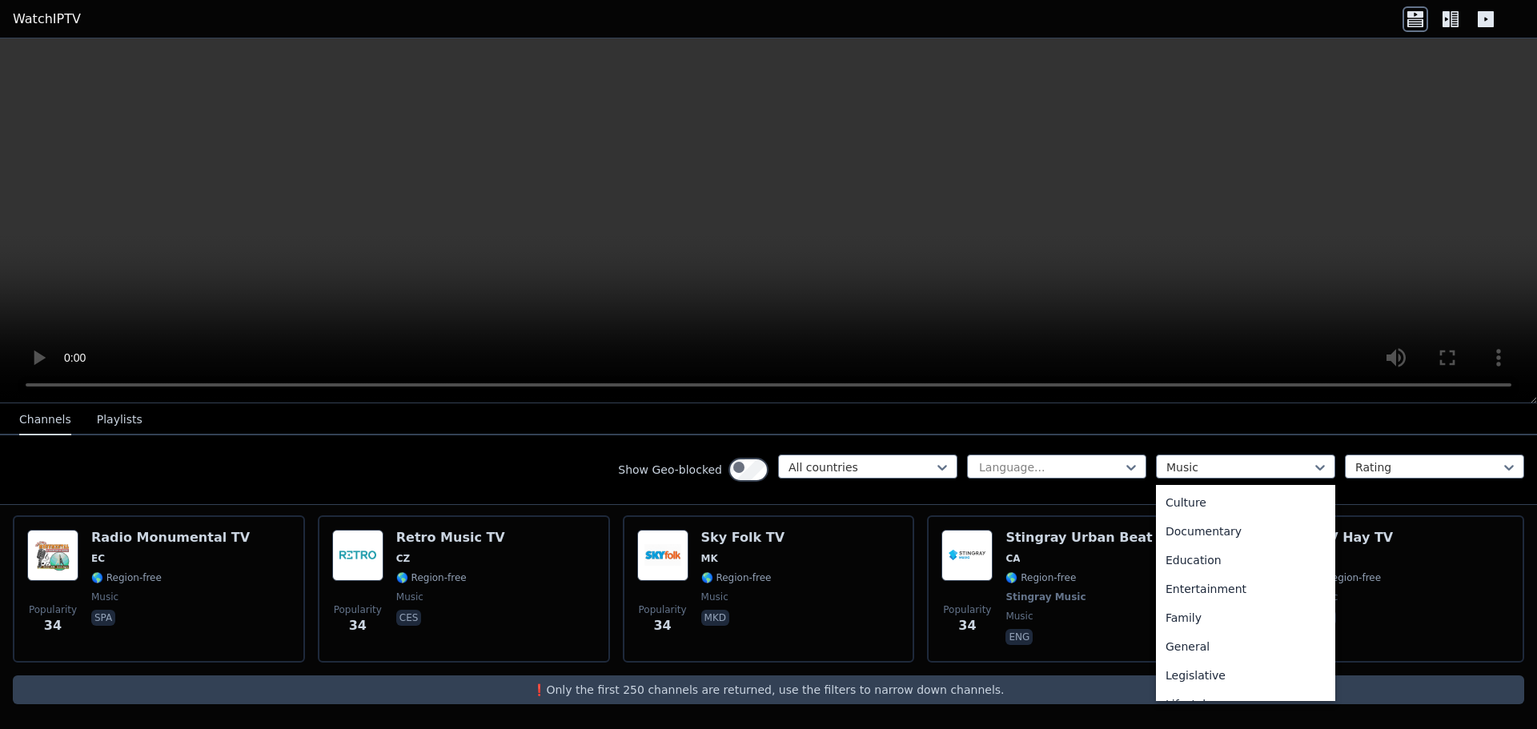
scroll to position [240, 0]
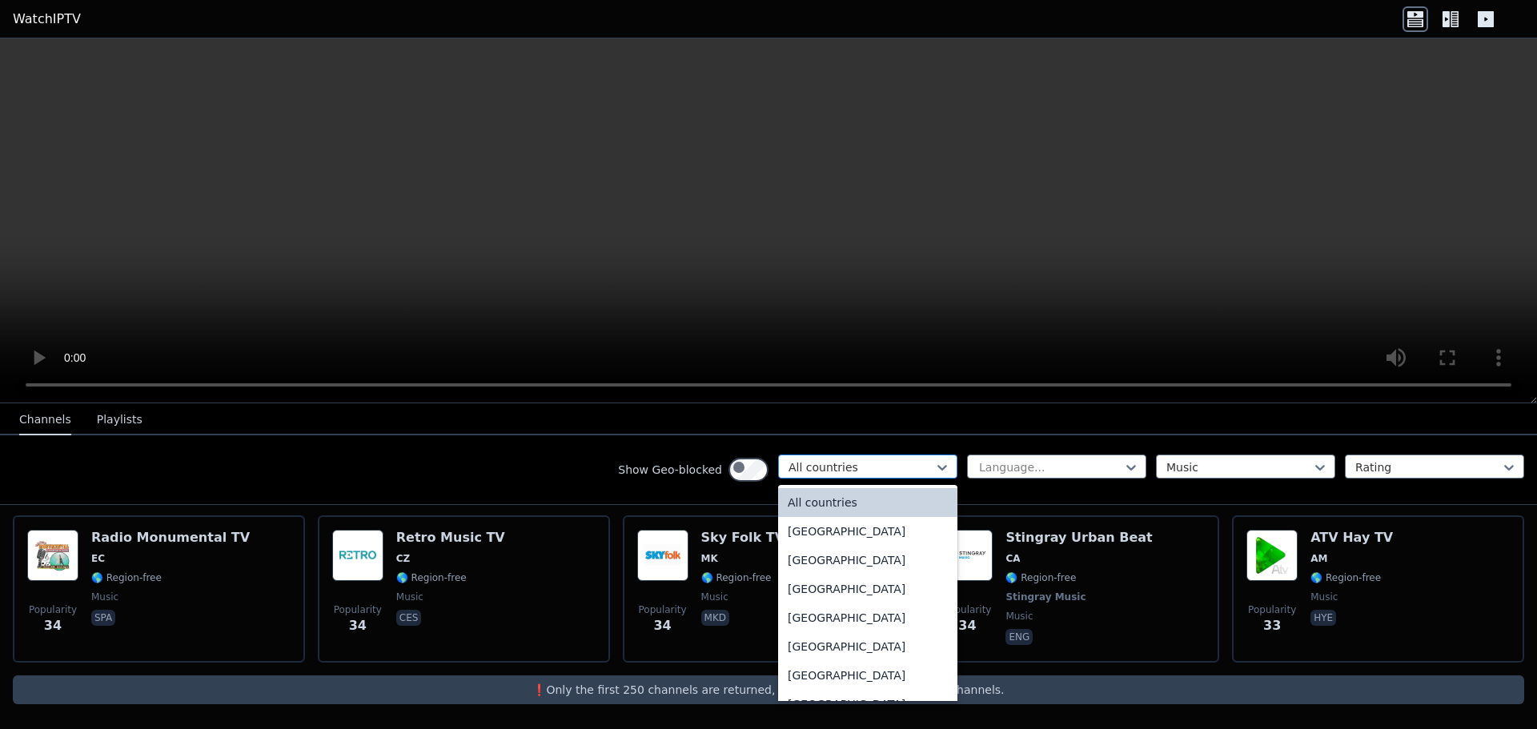
click at [788, 475] on div at bounding box center [861, 467] width 146 height 16
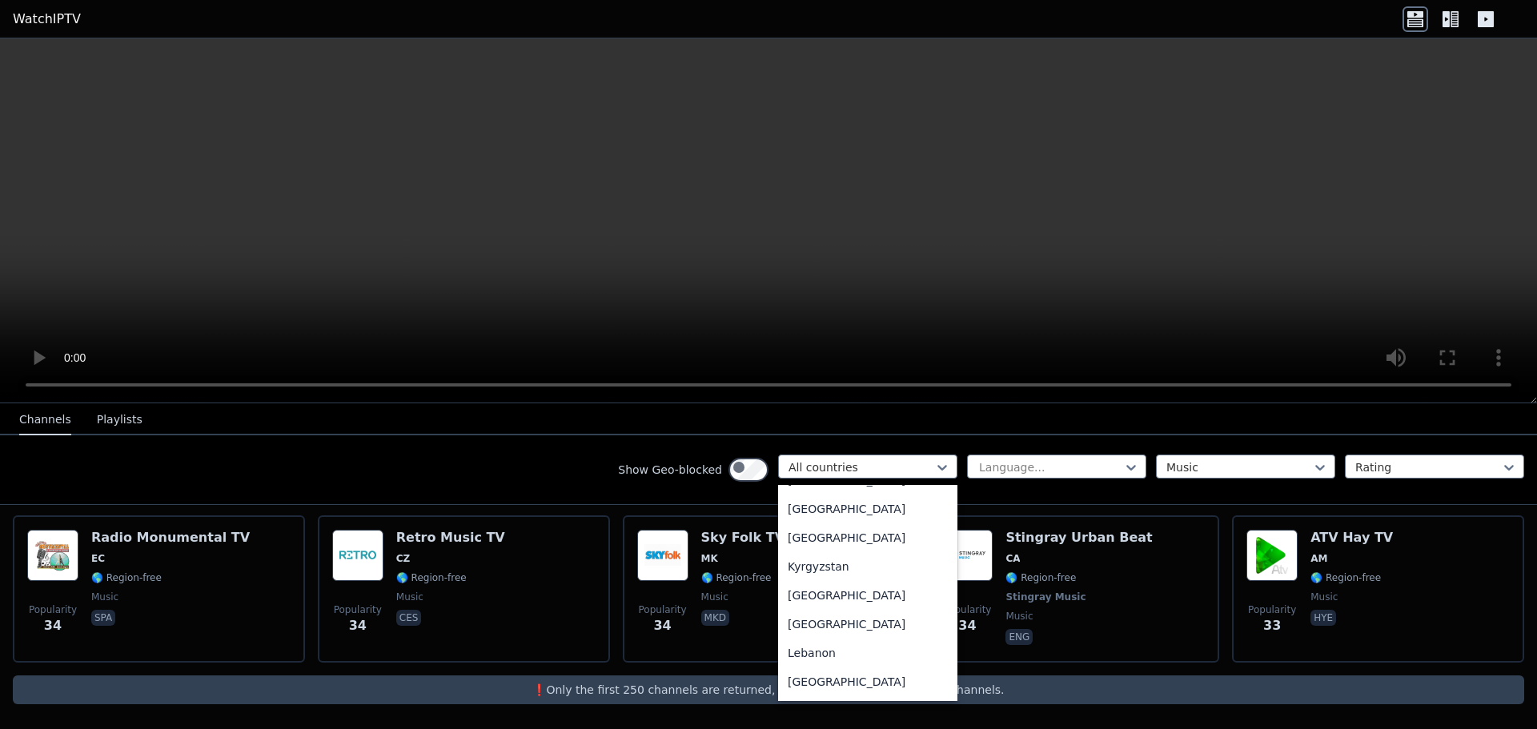
scroll to position [2882, 0]
click at [778, 287] on div "[GEOGRAPHIC_DATA]" at bounding box center [867, 272] width 179 height 29
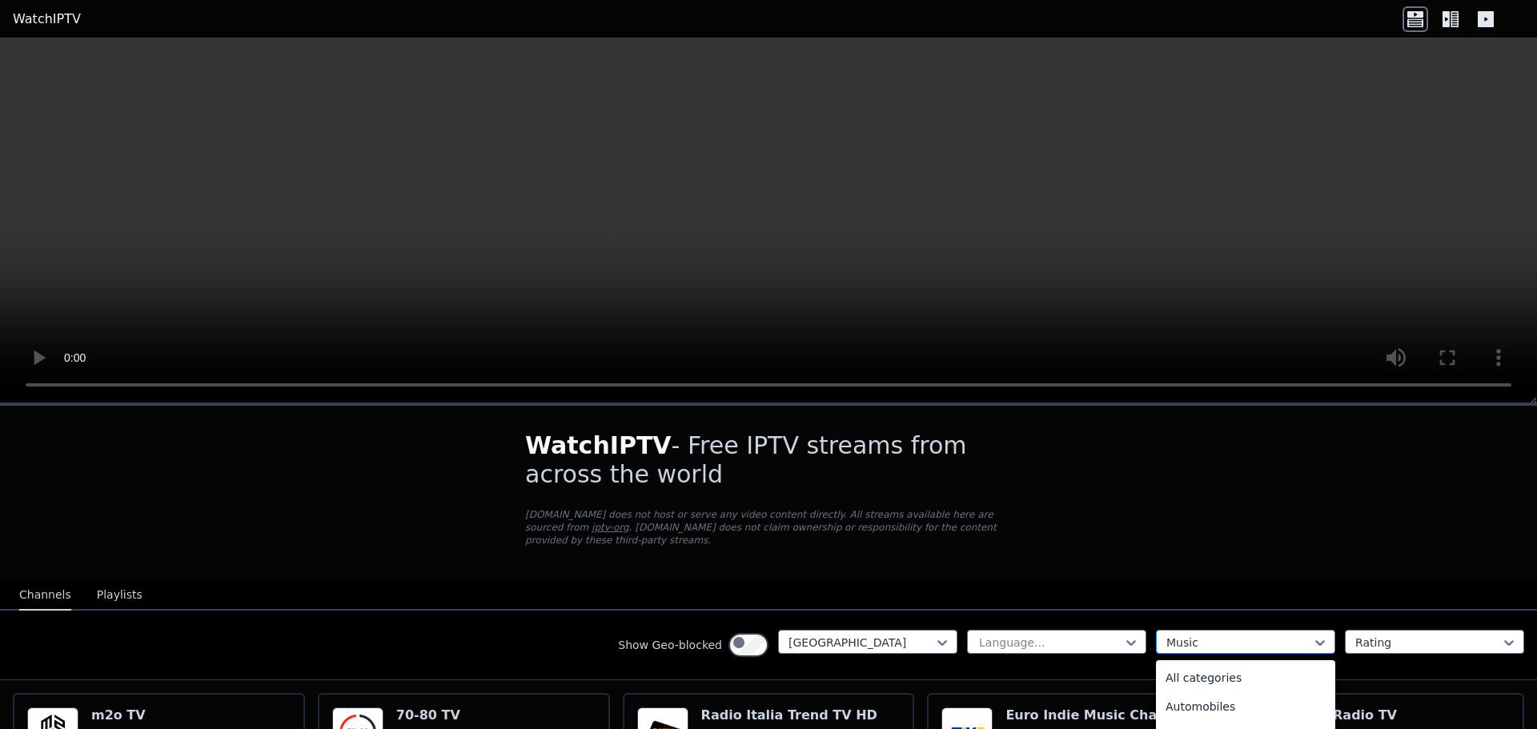
click at [1166, 651] on div at bounding box center [1239, 643] width 146 height 16
click at [1115, 580] on div "WatchIPTV - Free IPTV streams from across the world WatchIPTV.xyz does not host…" at bounding box center [768, 734] width 1537 height 656
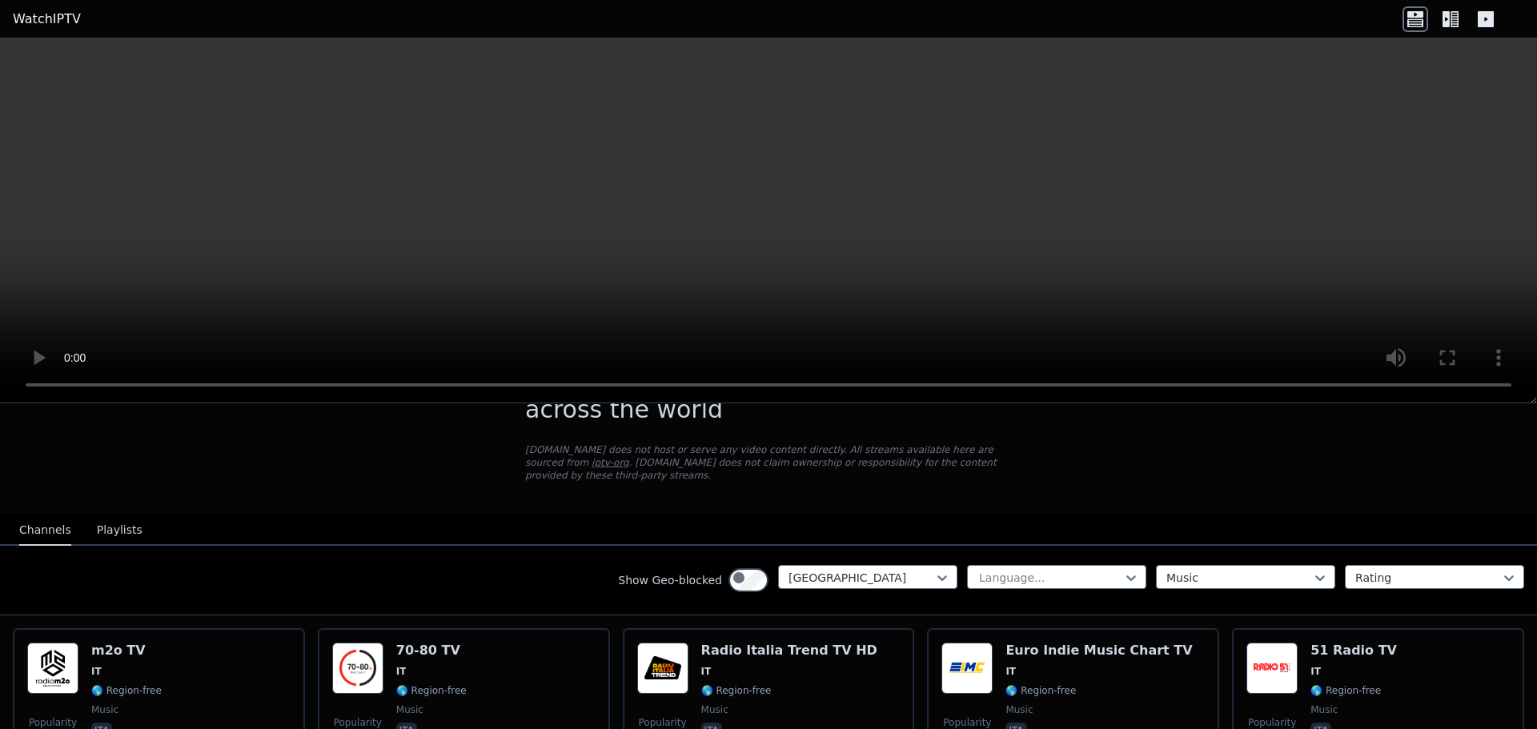
scroll to position [240, 0]
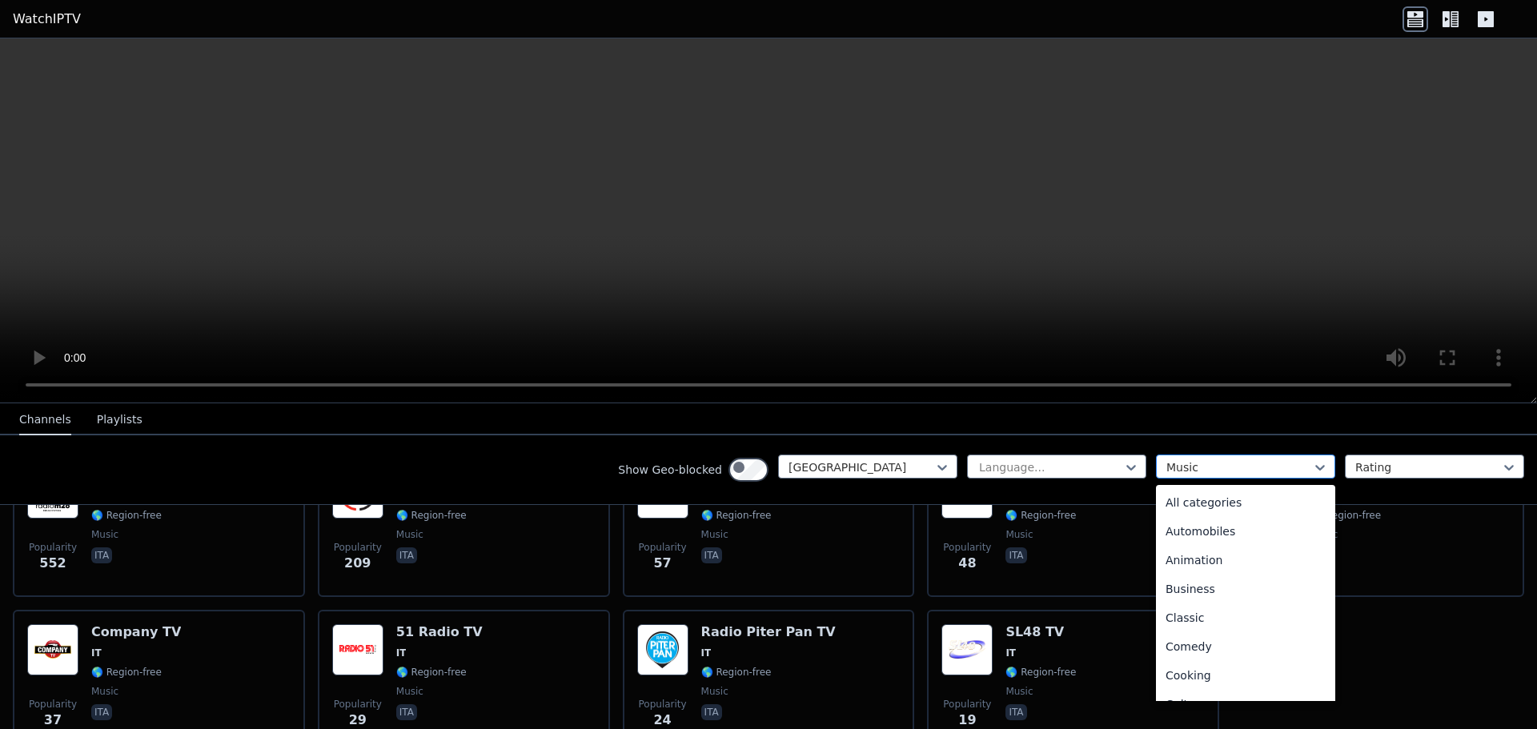
click at [1166, 475] on div at bounding box center [1239, 467] width 146 height 16
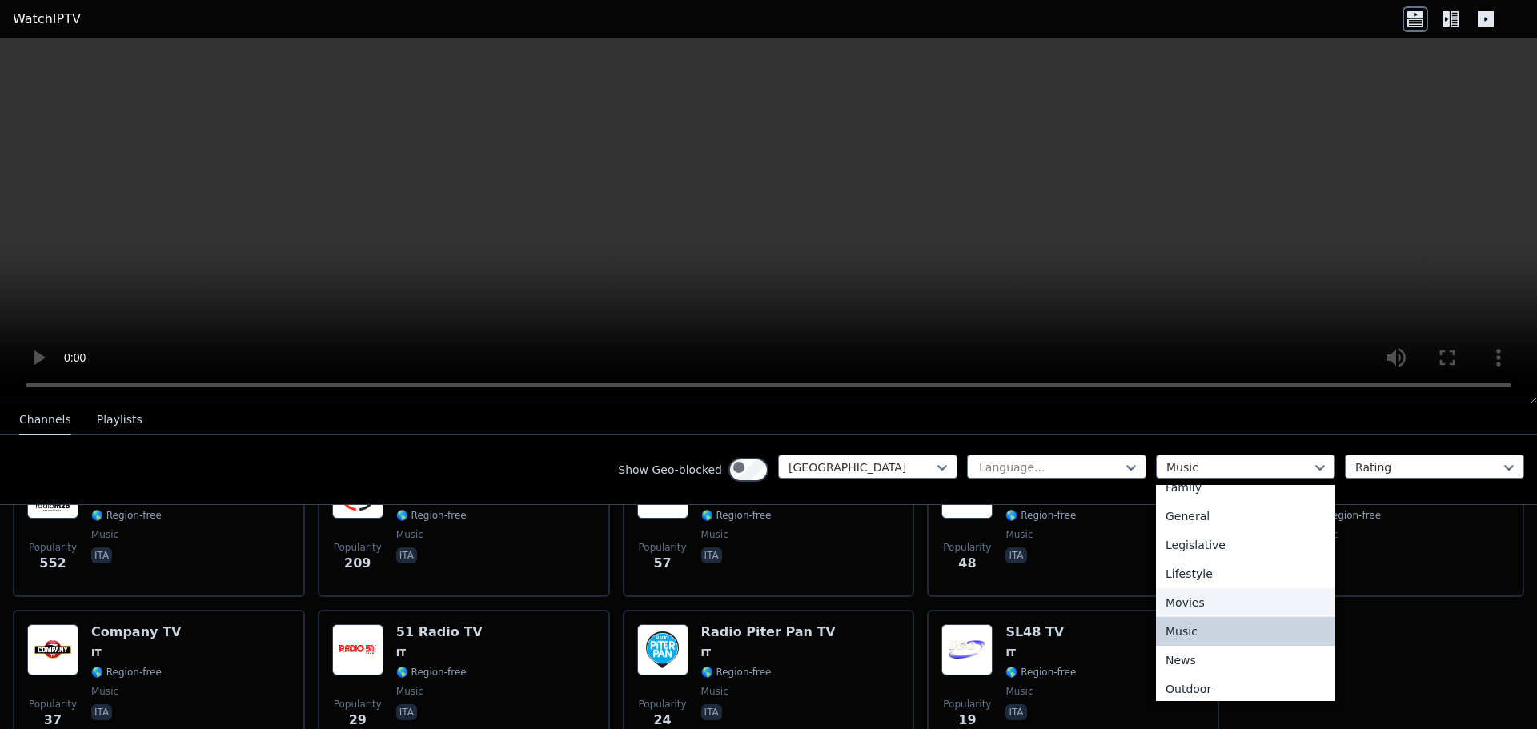
click at [1156, 617] on div "Movies" at bounding box center [1245, 602] width 179 height 29
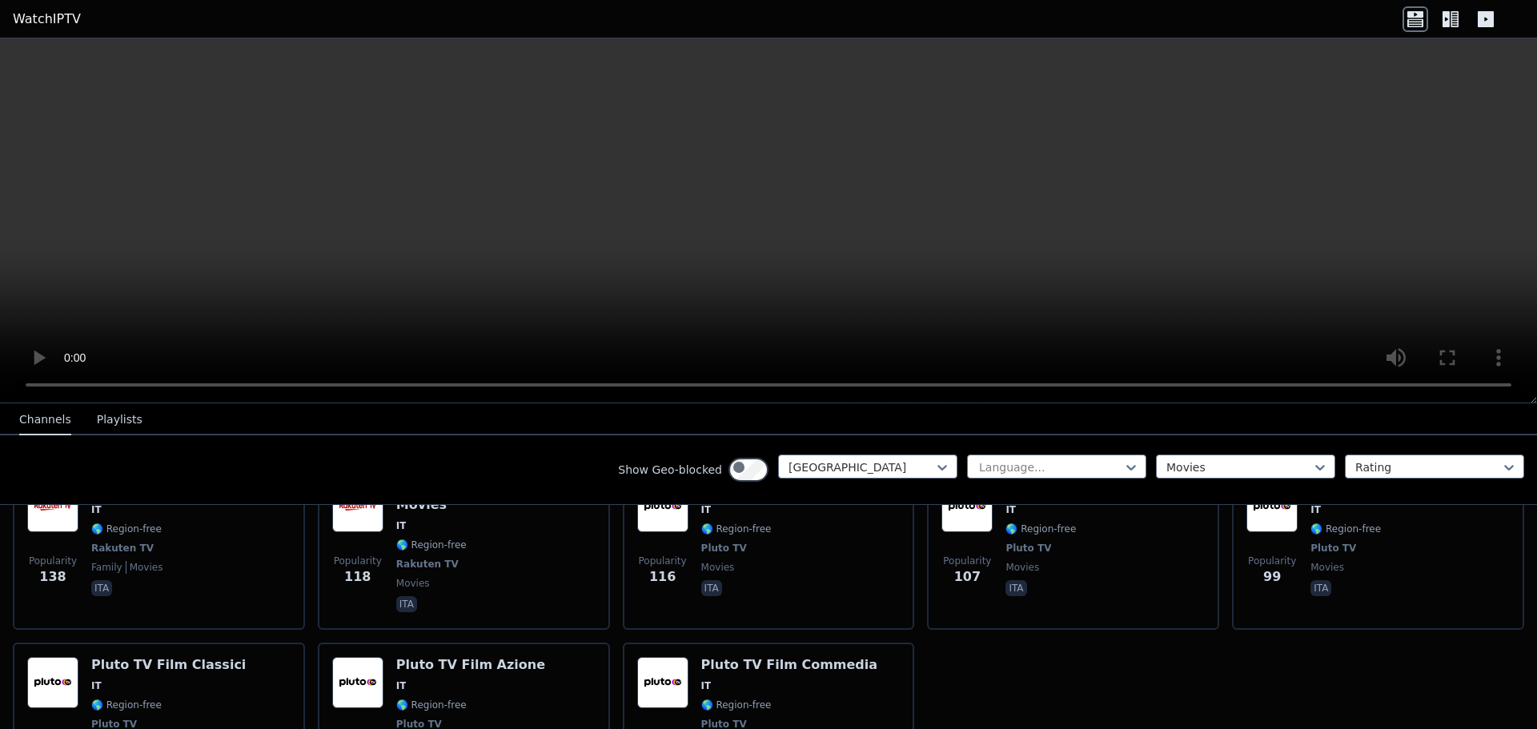
scroll to position [400, 0]
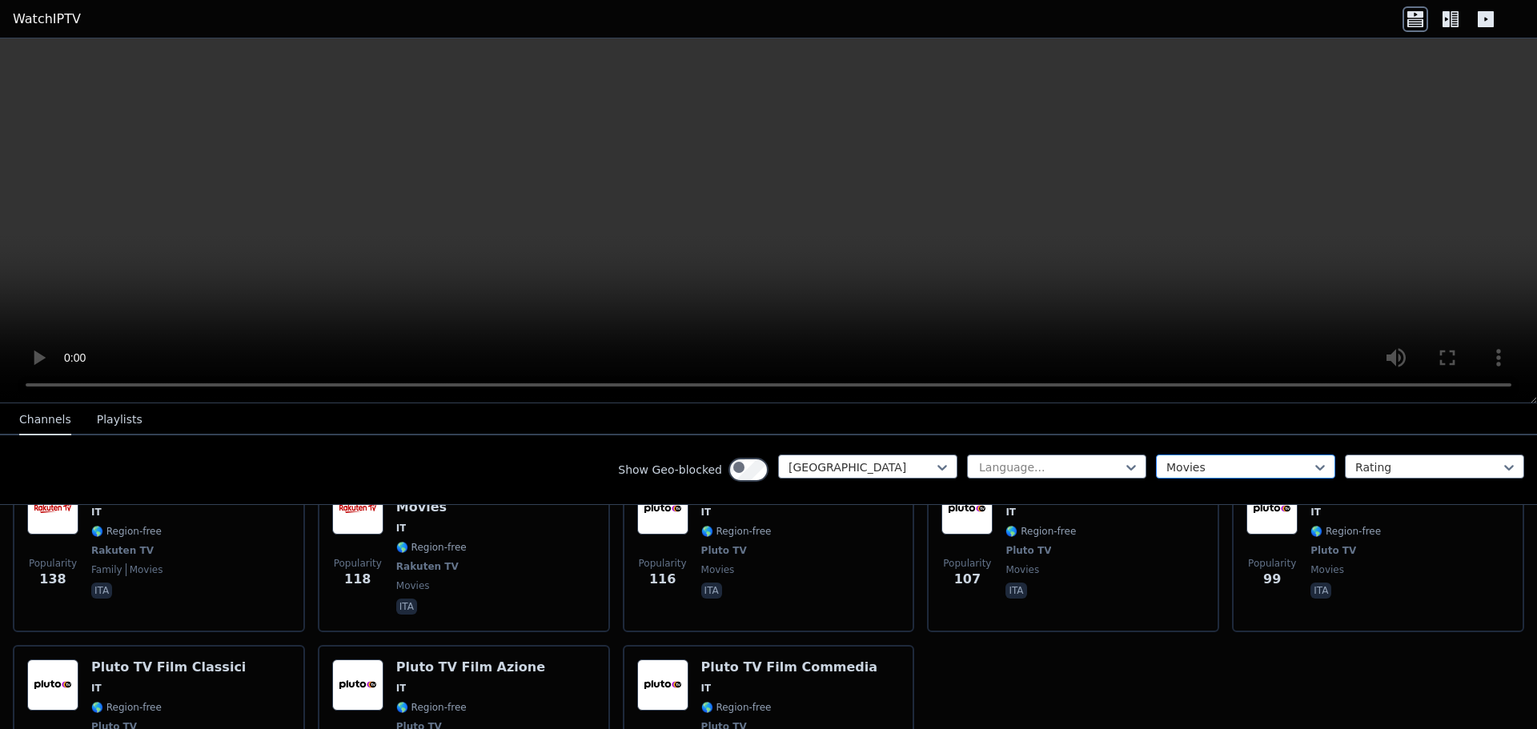
click at [1166, 475] on div at bounding box center [1239, 467] width 146 height 16
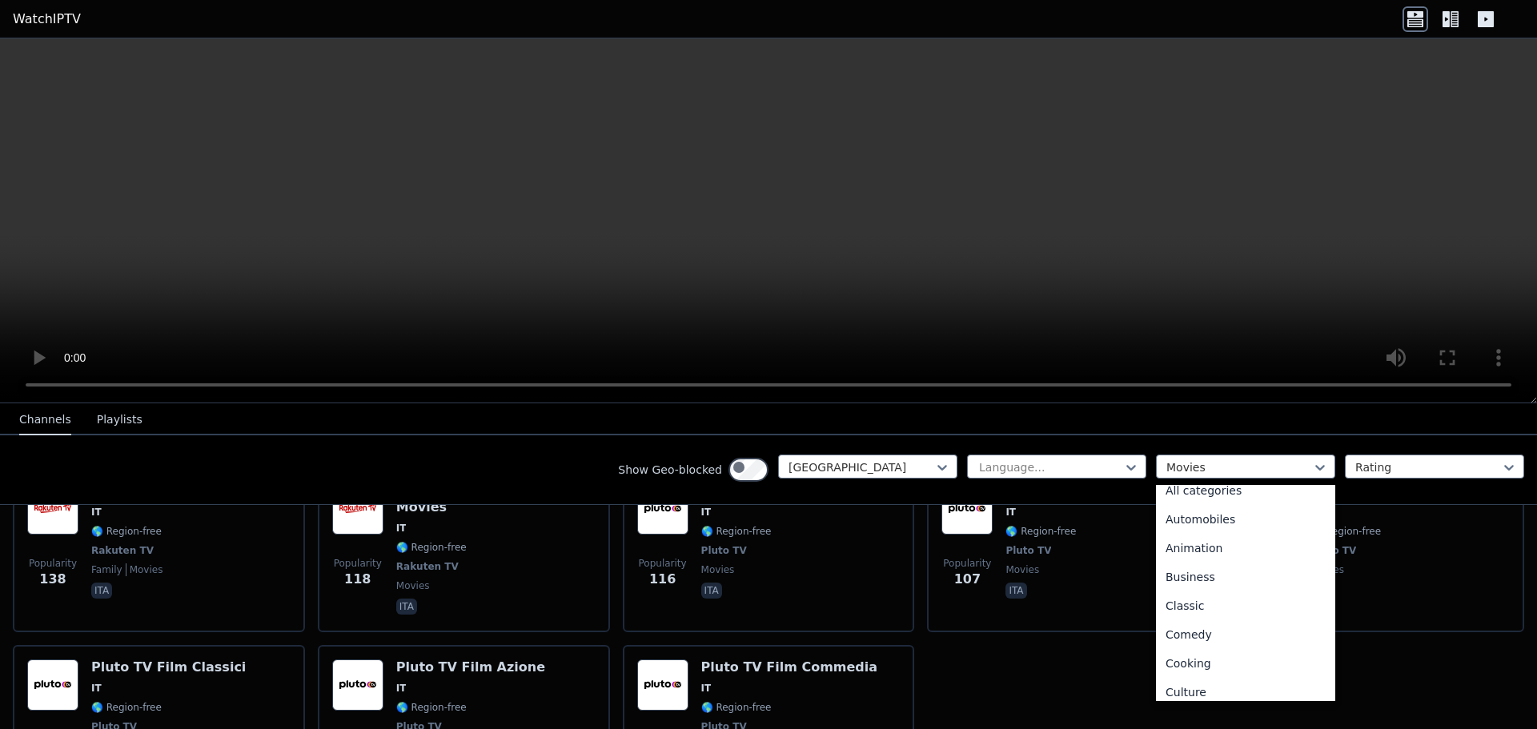
scroll to position [0, 0]
click at [1156, 517] on div "All categories" at bounding box center [1245, 502] width 179 height 29
